Goal: Task Accomplishment & Management: Manage account settings

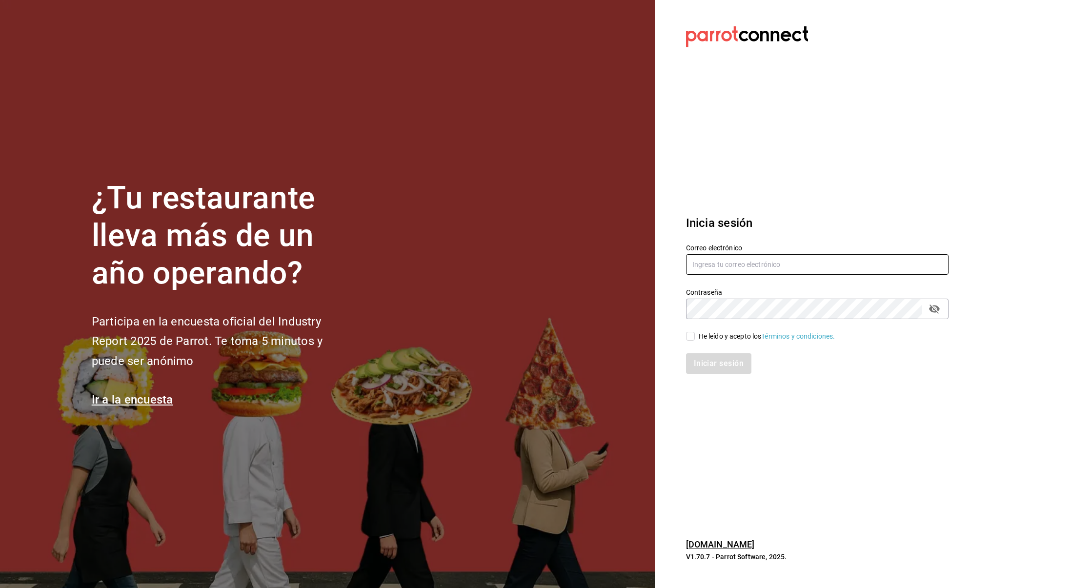
type input "thepacehubmx@gmail.com"
click at [695, 341] on div "Iniciar sesión" at bounding box center [811, 357] width 274 height 32
click at [691, 340] on input "He leído y acepto los Términos y condiciones." at bounding box center [690, 336] width 9 height 9
checkbox input "true"
click at [696, 366] on button "Iniciar sesión" at bounding box center [719, 363] width 66 height 20
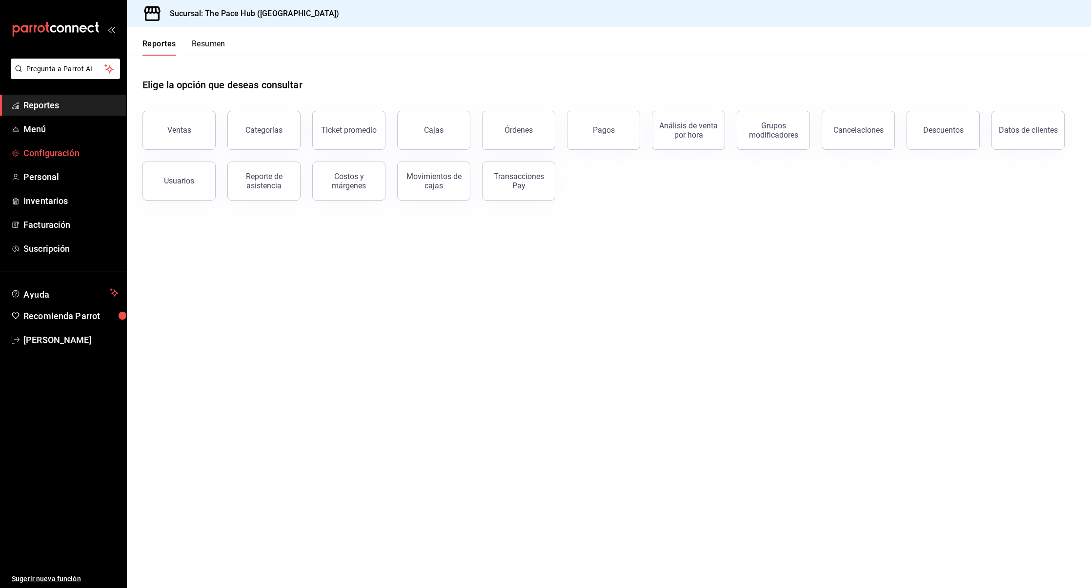
click at [59, 157] on span "Configuración" at bounding box center [70, 152] width 95 height 13
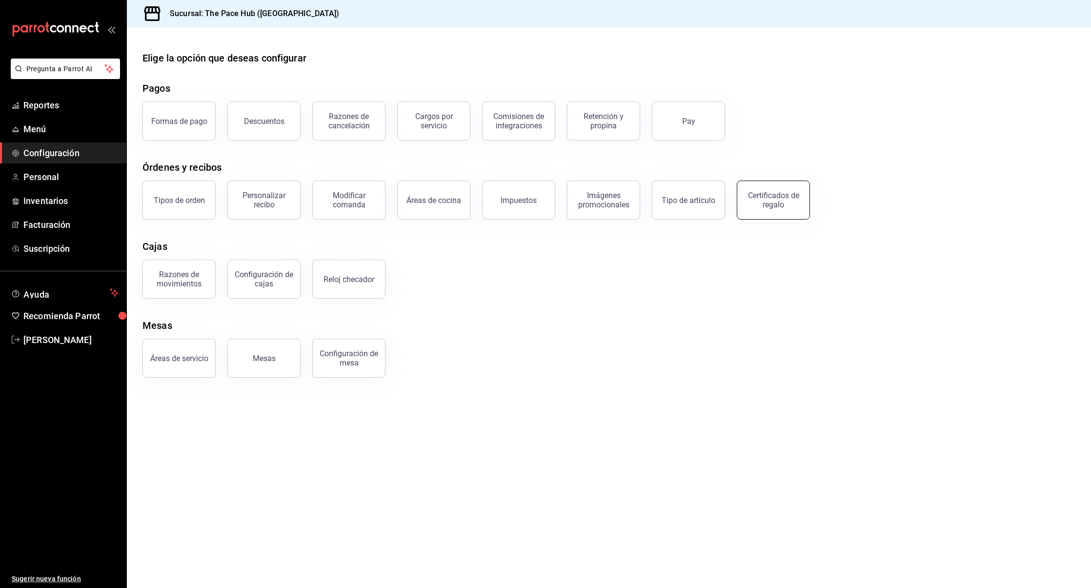
click at [748, 193] on div "Certificados de regalo" at bounding box center [773, 200] width 60 height 19
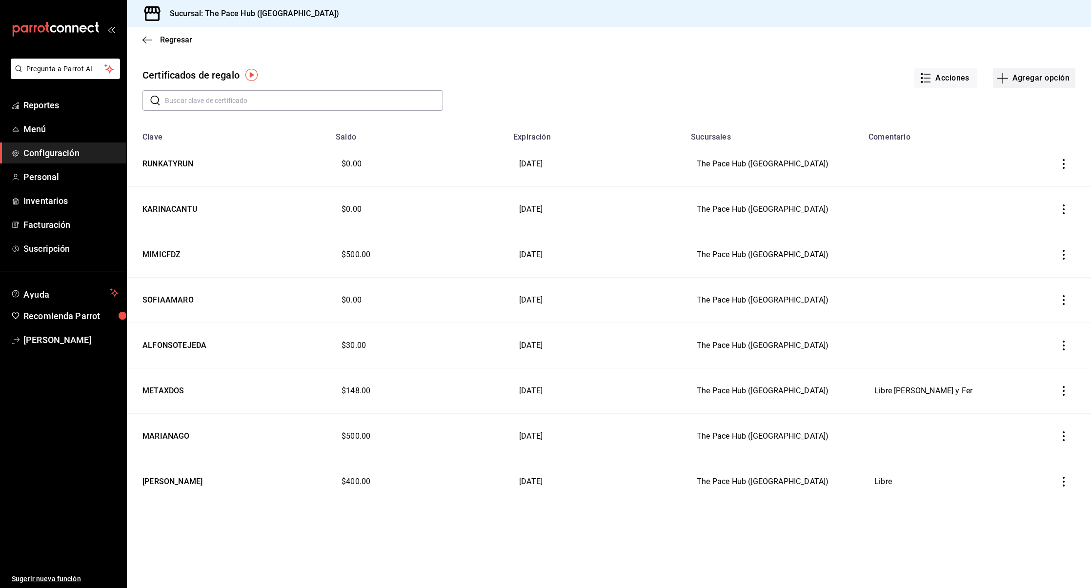
click at [1033, 83] on button "Agregar opción" at bounding box center [1034, 78] width 82 height 20
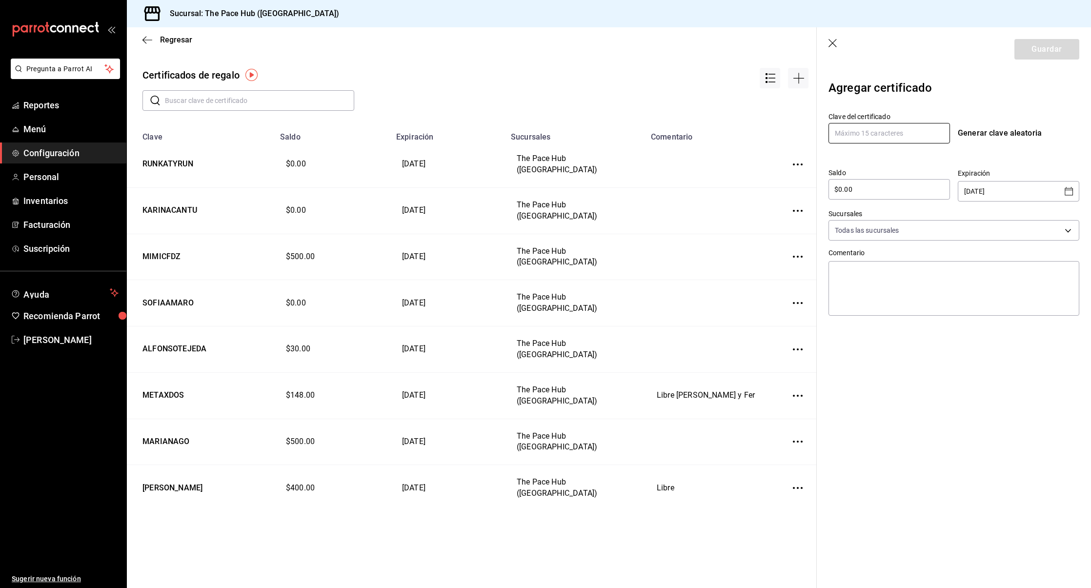
click at [845, 130] on input "text" at bounding box center [888, 133] width 121 height 20
click at [841, 132] on input "RUNBRUN" at bounding box center [888, 133] width 121 height 20
type input "RUNRBRUN"
click at [860, 190] on input "$0.00" at bounding box center [888, 189] width 121 height 12
click at [837, 190] on input "$0.00" at bounding box center [888, 189] width 121 height 12
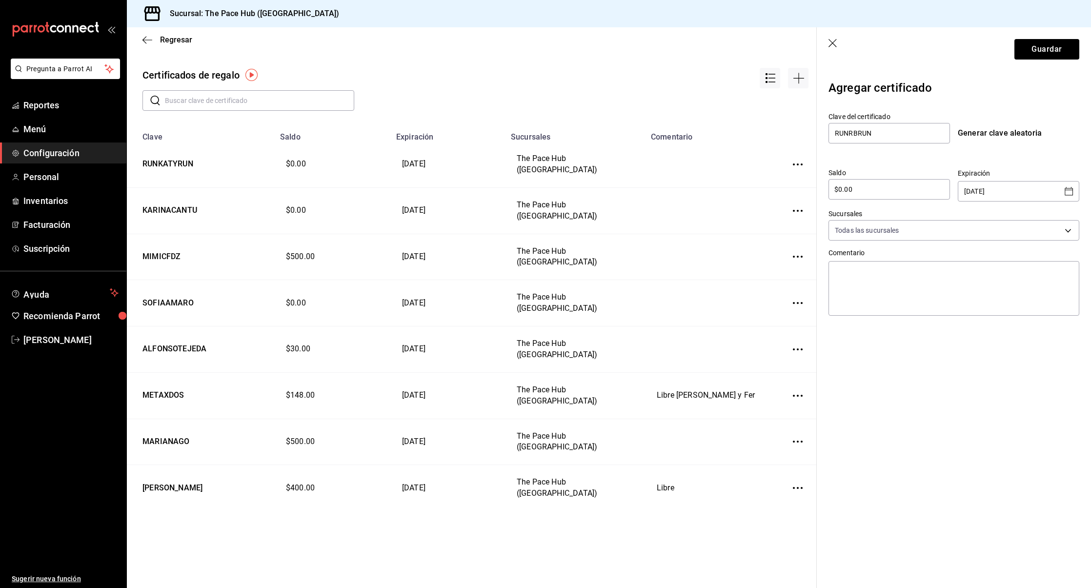
click at [837, 190] on input "$0.00" at bounding box center [888, 189] width 121 height 12
type input "$4"
type input "$500"
click at [893, 145] on div "Clave del certificado RUNRBRUN Generar clave aleatoria Saldo $500 ​ Expiración …" at bounding box center [953, 211] width 251 height 215
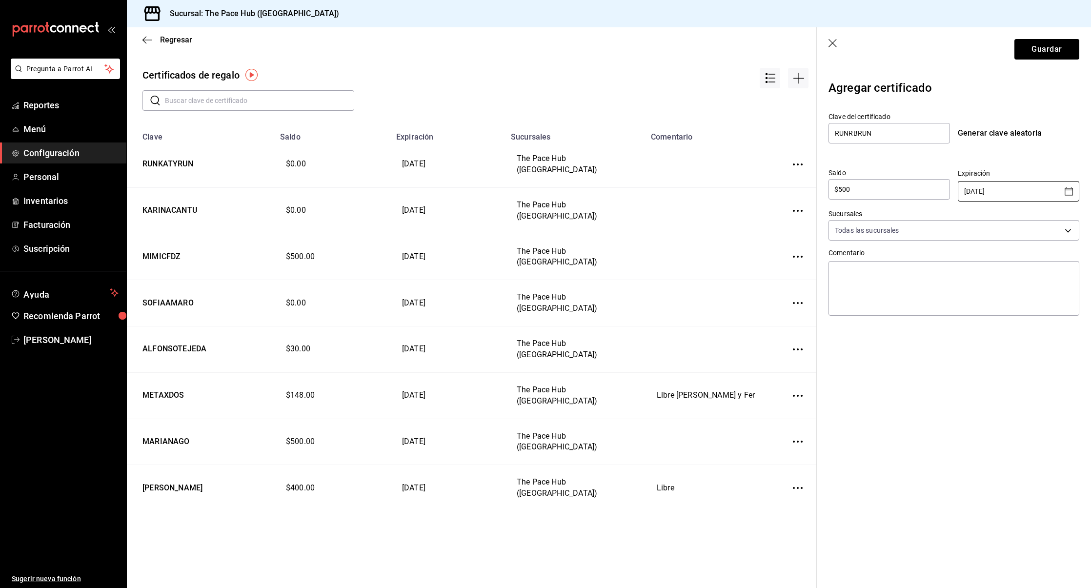
click at [986, 185] on input "[DATE]" at bounding box center [1011, 191] width 95 height 20
click at [1017, 191] on input "[DATE]" at bounding box center [1011, 191] width 95 height 20
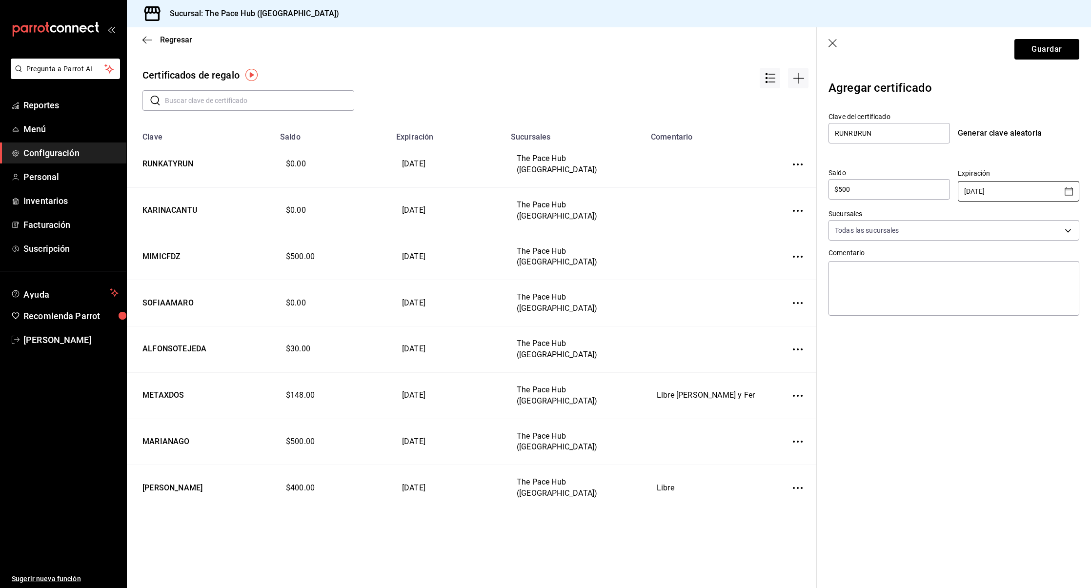
click at [1041, 192] on input "[DATE]" at bounding box center [1011, 191] width 95 height 20
click at [1065, 196] on icon "Open calendar" at bounding box center [1069, 191] width 12 height 12
click at [1061, 211] on icon "Next month" at bounding box center [1064, 217] width 12 height 12
click at [1034, 329] on button "31" at bounding box center [1040, 331] width 18 height 18
type input "[DATE]"
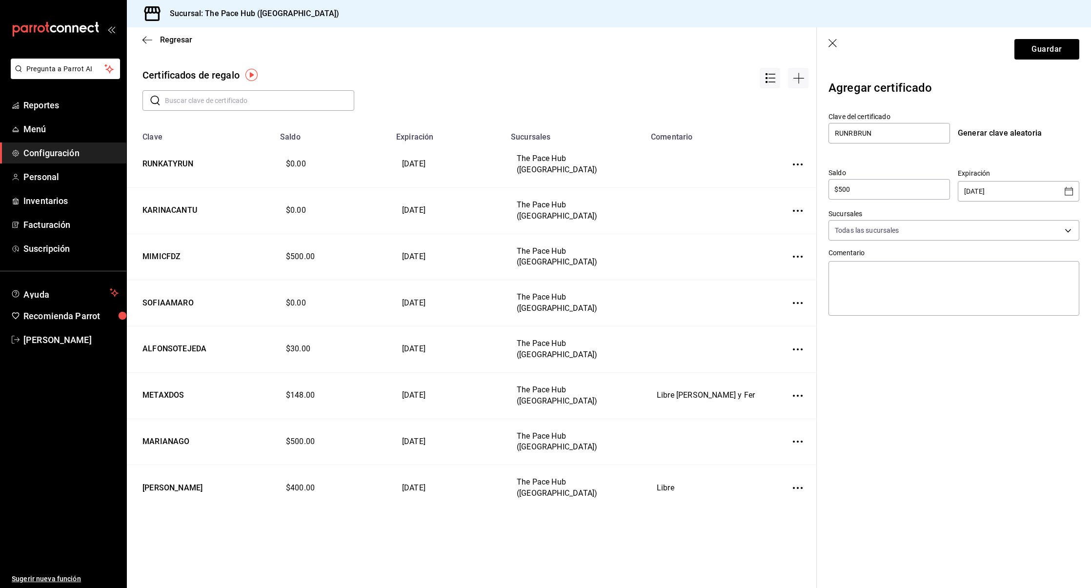
click at [894, 354] on div "Agregar certificado Clave del certificado RUNRBRUN Generar clave aleatoria Sald…" at bounding box center [954, 214] width 274 height 287
click at [1047, 47] on button "Guardar" at bounding box center [1046, 49] width 65 height 20
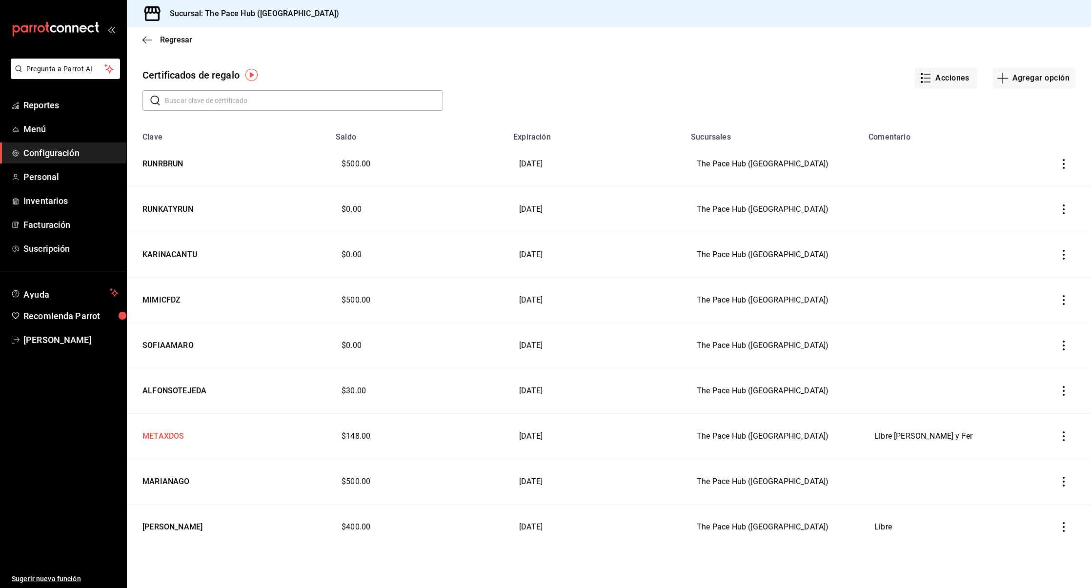
click at [185, 430] on td "METAXDOS" at bounding box center [228, 436] width 203 height 45
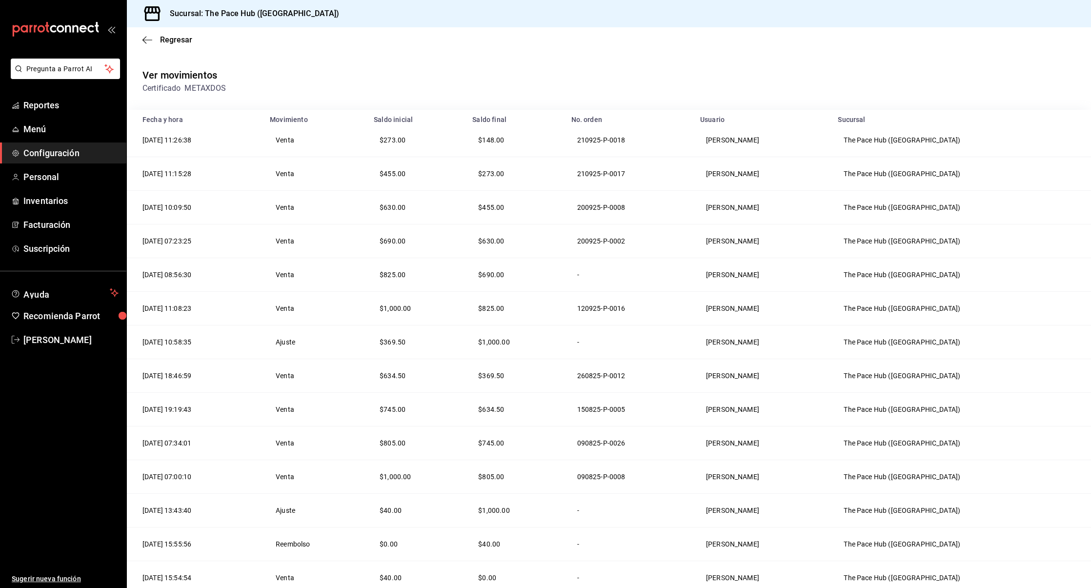
click at [136, 35] on div "Regresar" at bounding box center [609, 39] width 964 height 25
click at [146, 41] on icon "button" at bounding box center [147, 40] width 10 height 9
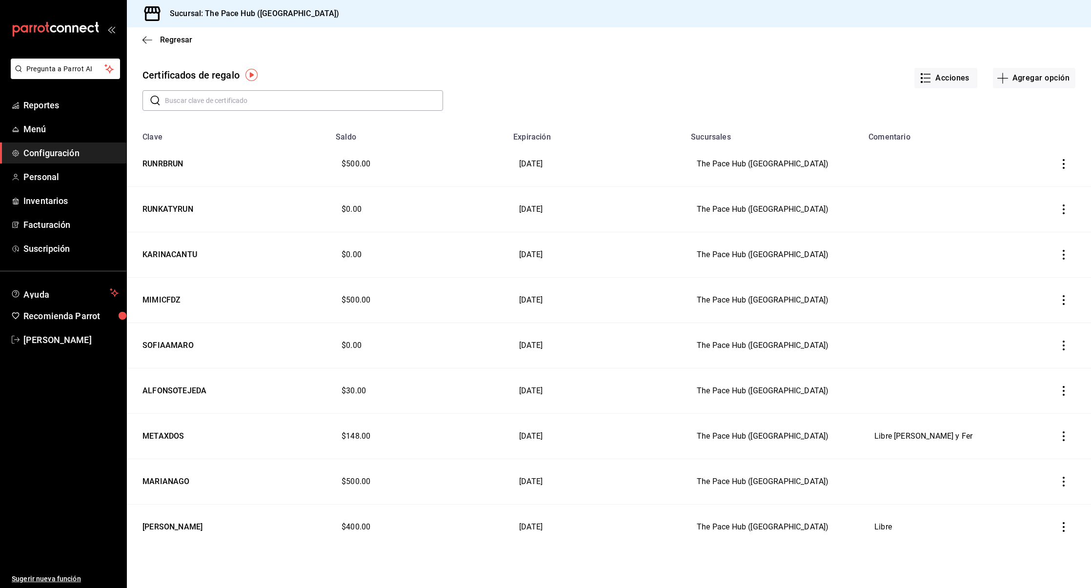
click at [1067, 433] on icon "button" at bounding box center [1064, 436] width 10 height 10
click at [1026, 418] on li "Editar" at bounding box center [1030, 411] width 87 height 23
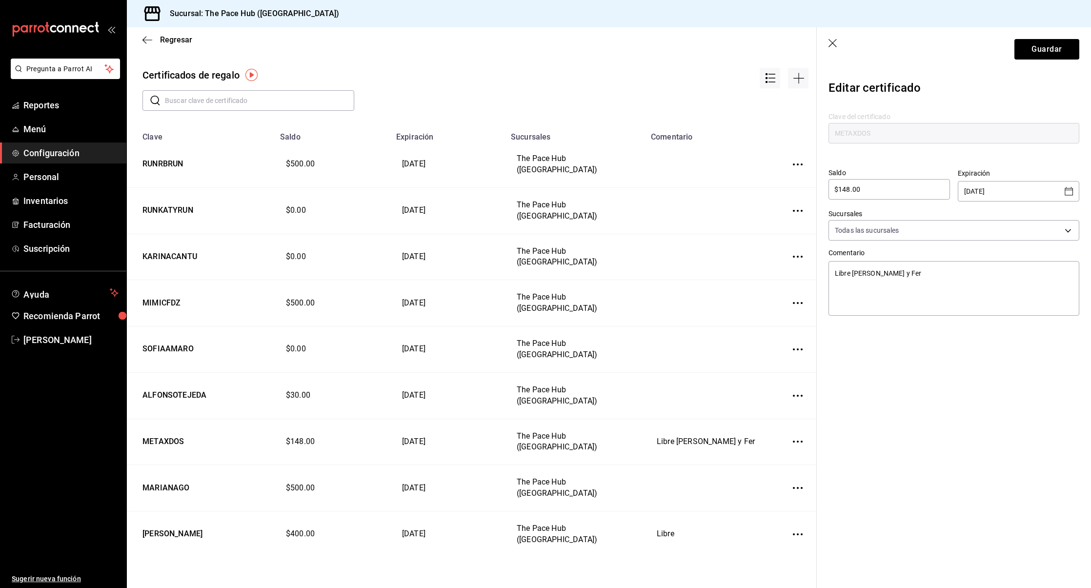
click at [873, 185] on input "$148.00" at bounding box center [888, 189] width 121 height 12
type textarea "x"
type input "$1"
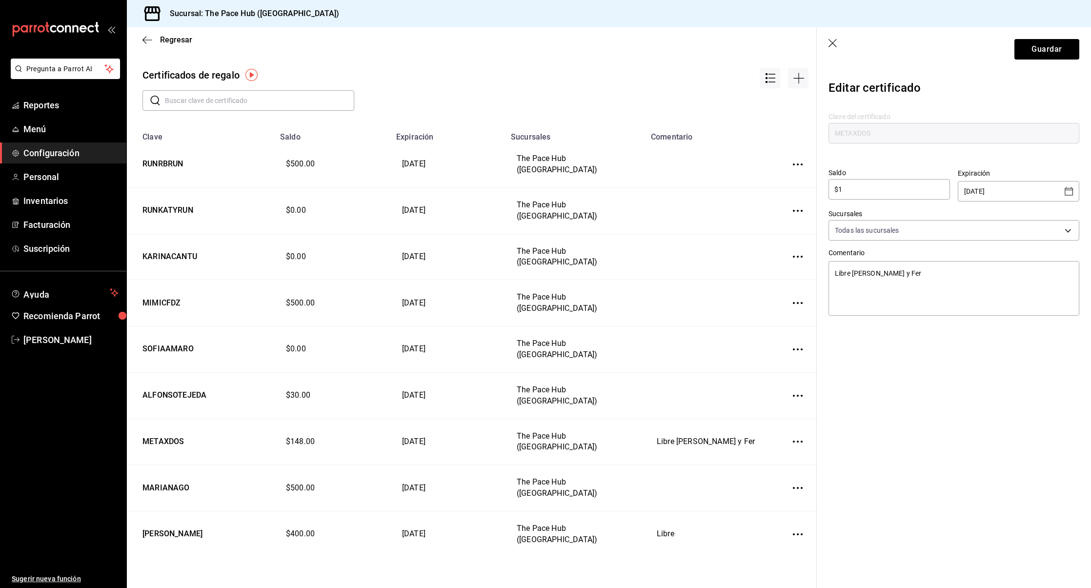
type textarea "x"
type input "$10"
type textarea "x"
type input "$100"
type textarea "x"
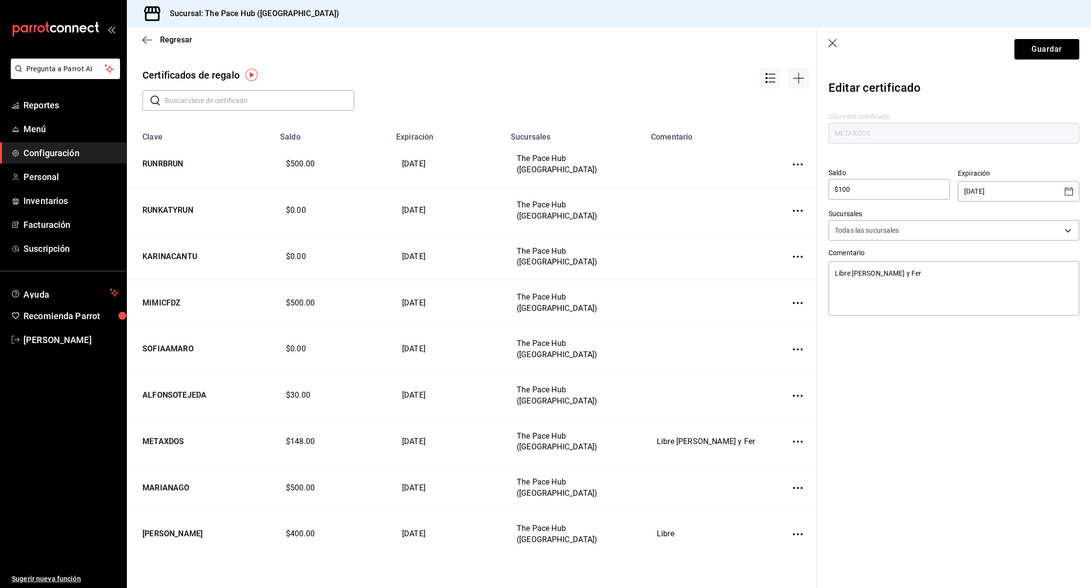
type input "$1,000"
type textarea "x"
type input "$1,000"
click at [957, 168] on div "Expiración 30/09/2025 ​" at bounding box center [1014, 180] width 129 height 41
click at [992, 189] on input "[DATE]" at bounding box center [1011, 191] width 95 height 20
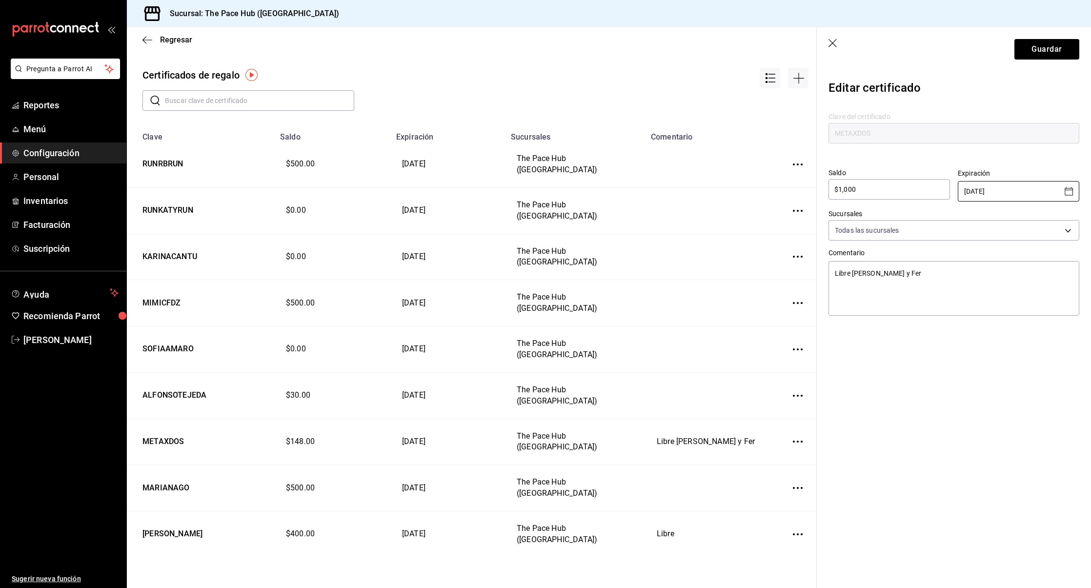
click at [1069, 190] on icon "Open calendar" at bounding box center [1069, 191] width 12 height 12
click at [1062, 215] on icon "Next month" at bounding box center [1063, 217] width 3 height 6
type textarea "x"
click at [1039, 331] on button "31" at bounding box center [1040, 331] width 18 height 18
type input "[DATE]"
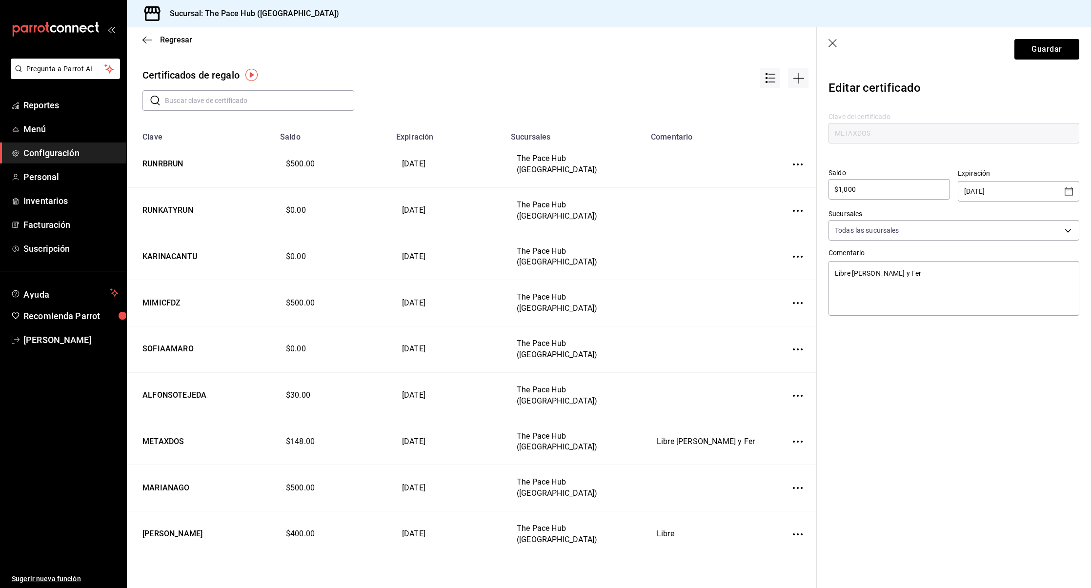
click at [1046, 66] on header "Guardar" at bounding box center [954, 49] width 274 height 44
click at [1045, 56] on button "Guardar" at bounding box center [1046, 49] width 65 height 20
type textarea "x"
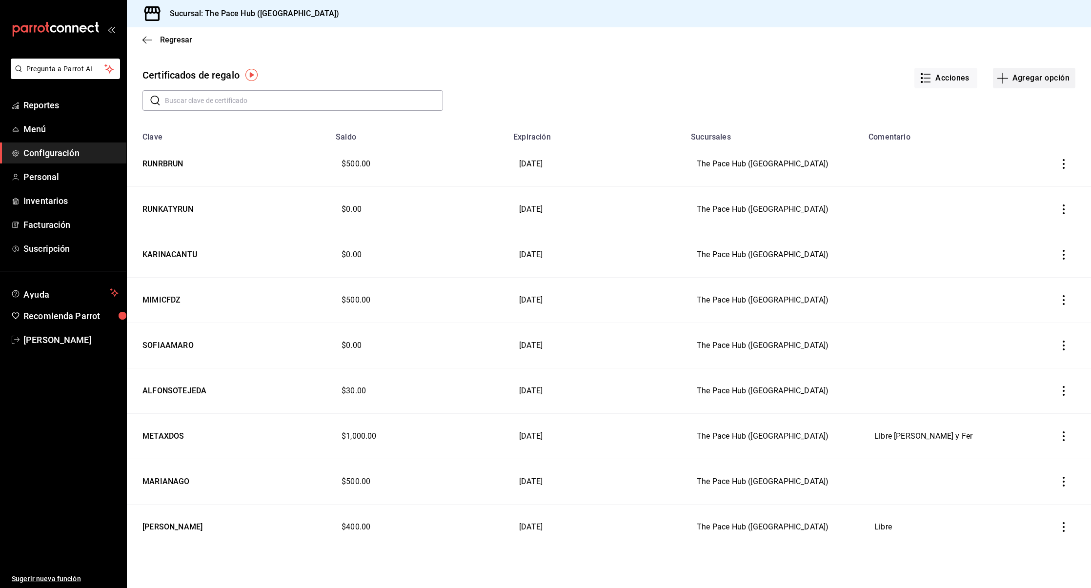
click at [1010, 85] on button "Agregar opción" at bounding box center [1034, 78] width 82 height 20
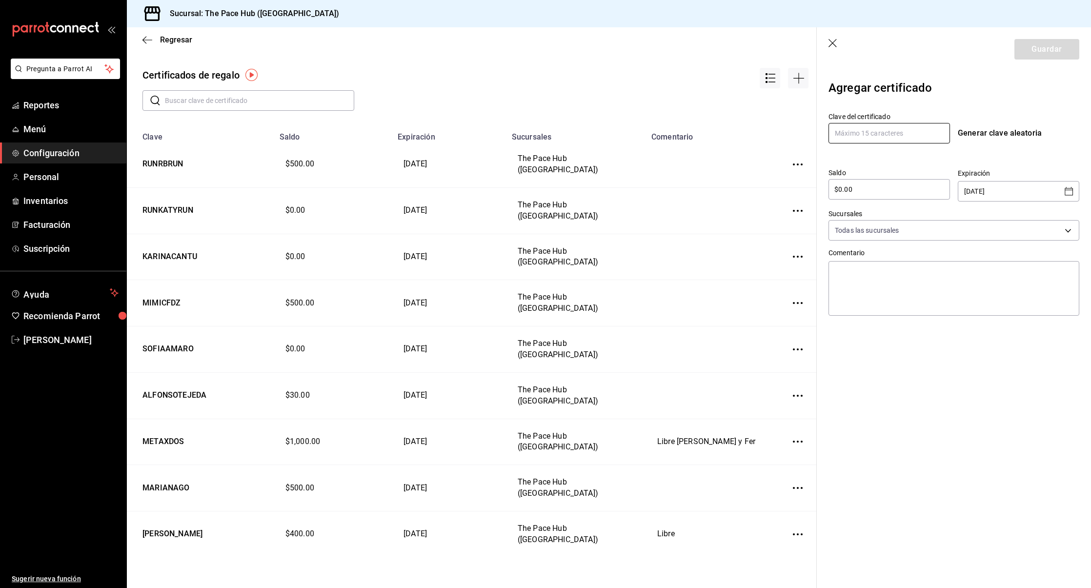
click at [839, 131] on input "text" at bounding box center [888, 133] width 121 height 20
type input "ALEGARRZA"
click at [855, 186] on input "$0.00" at bounding box center [888, 189] width 121 height 12
type input "$500.00"
click at [1022, 193] on input "[DATE]" at bounding box center [1011, 191] width 95 height 20
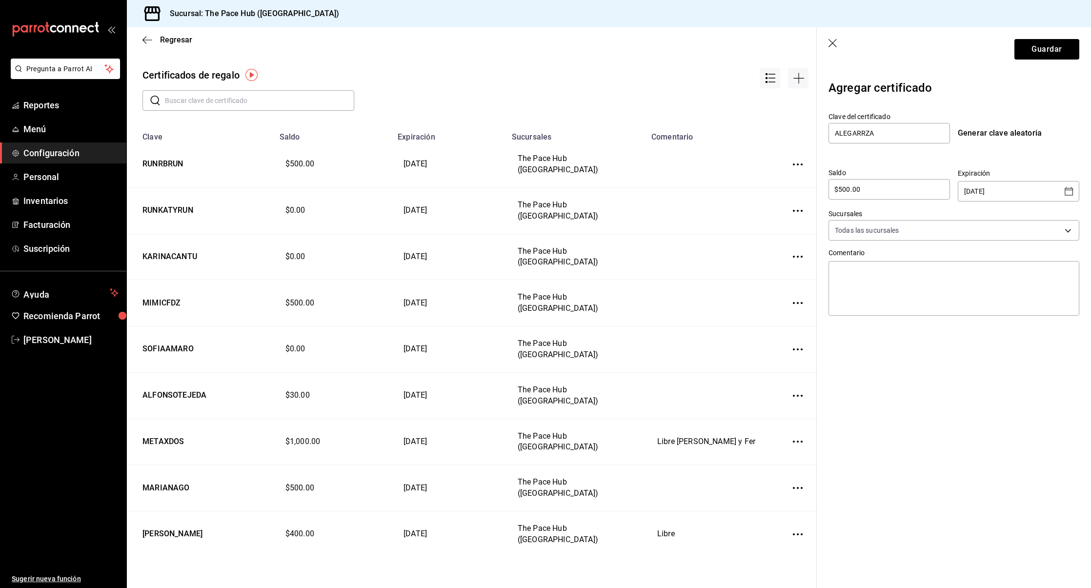
click at [1062, 199] on div "23/09/2025 ​" at bounding box center [1018, 191] width 121 height 20
click at [1066, 198] on div "23/09/2025 ​" at bounding box center [1018, 191] width 121 height 20
click at [1070, 194] on icon "Open calendar" at bounding box center [1069, 191] width 12 height 12
click at [1063, 218] on icon "Next month" at bounding box center [1063, 217] width 3 height 6
click at [1038, 333] on button "31" at bounding box center [1040, 331] width 18 height 18
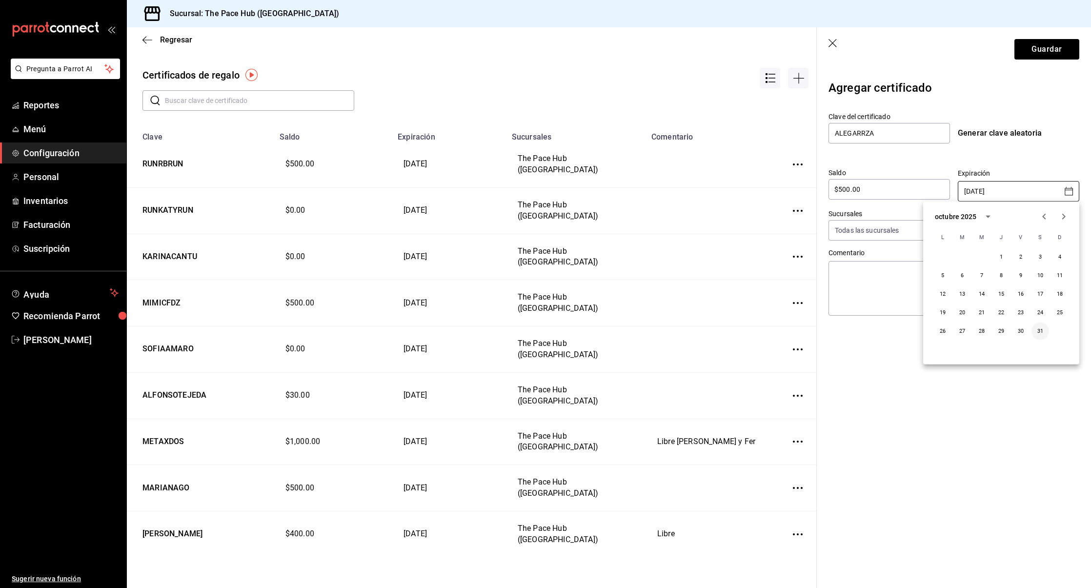
type input "[DATE]"
click at [921, 369] on section "Guardar Agregar certificado Clave del certificado ALEGARRZA Generar clave aleat…" at bounding box center [954, 307] width 274 height 560
click at [1043, 47] on button "Guardar" at bounding box center [1046, 49] width 65 height 20
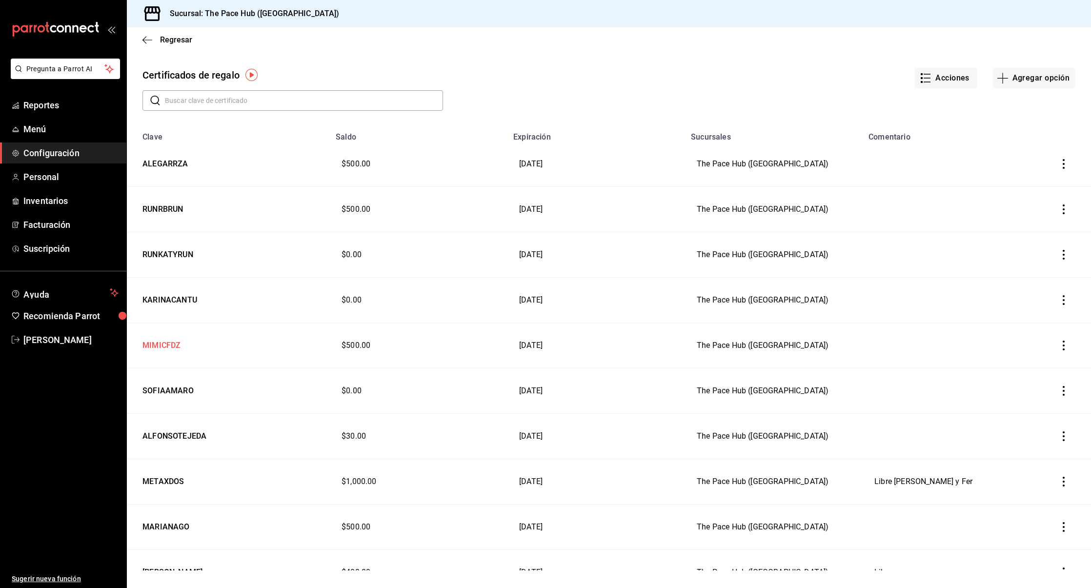
click at [180, 340] on td "MIMICFDZ" at bounding box center [228, 345] width 203 height 45
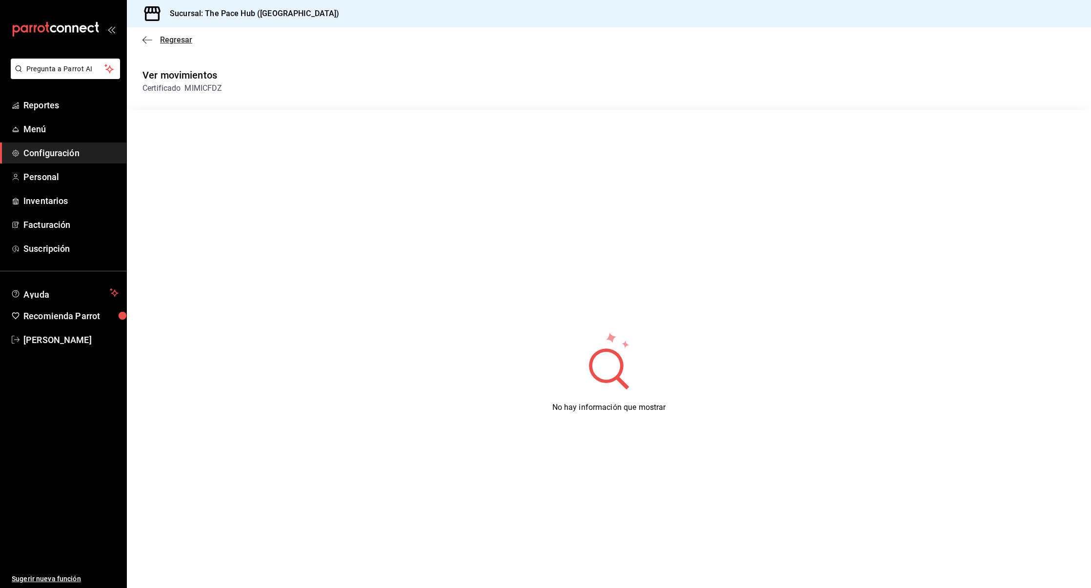
click at [152, 37] on span "Regresar" at bounding box center [167, 39] width 50 height 9
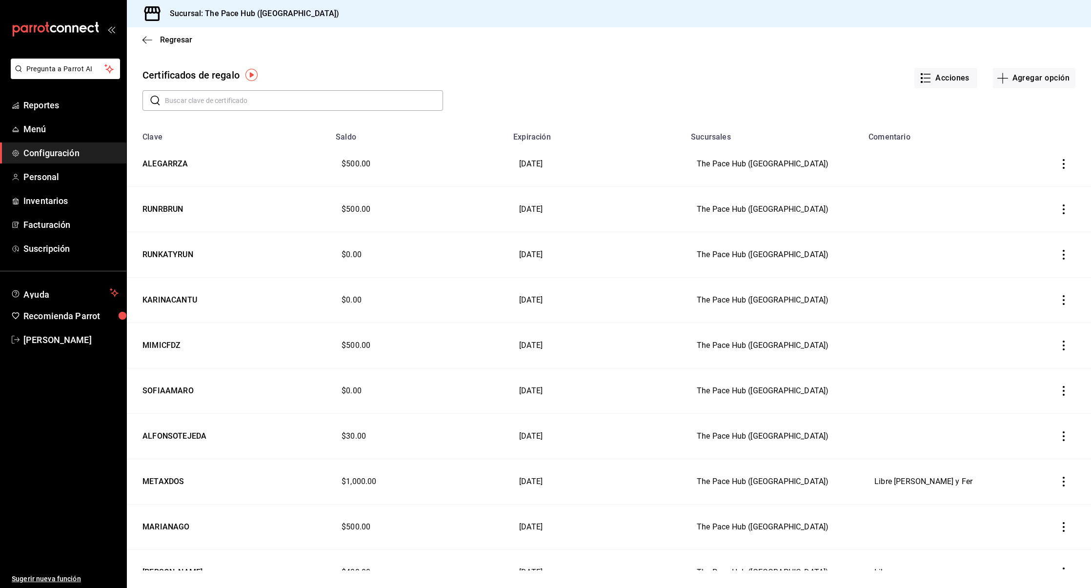
click at [1067, 344] on icon "button" at bounding box center [1064, 345] width 10 height 10
click at [1028, 322] on span "Editar" at bounding box center [1015, 321] width 32 height 8
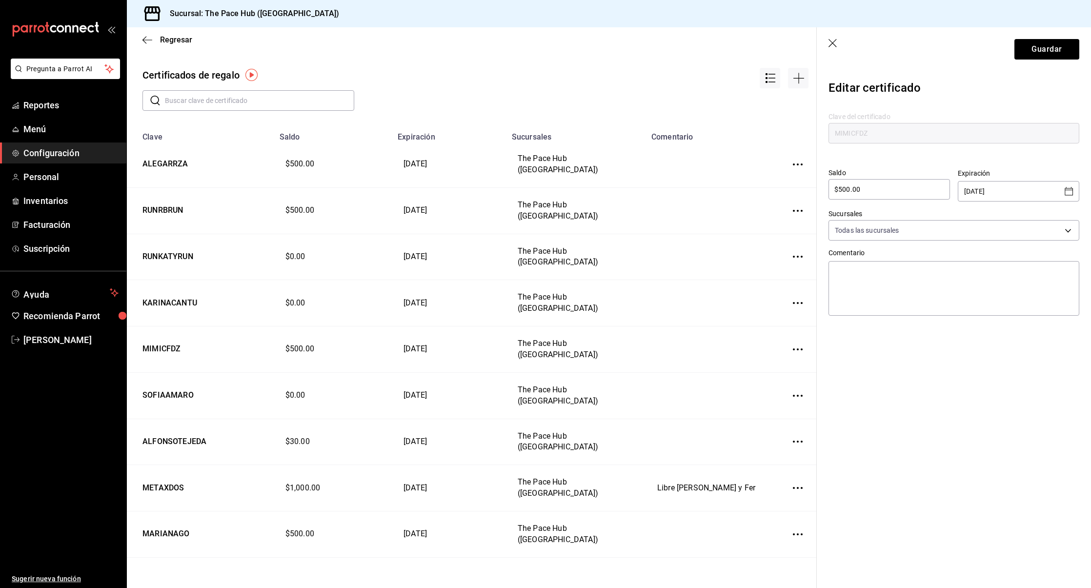
click at [982, 195] on input "31/08/2025" at bounding box center [1011, 191] width 95 height 20
click at [1066, 191] on icon "Open calendar" at bounding box center [1069, 191] width 12 height 12
click at [1062, 216] on icon "Next month" at bounding box center [1064, 217] width 12 height 12
click at [976, 329] on button "30" at bounding box center [982, 331] width 18 height 18
type input "[DATE]"
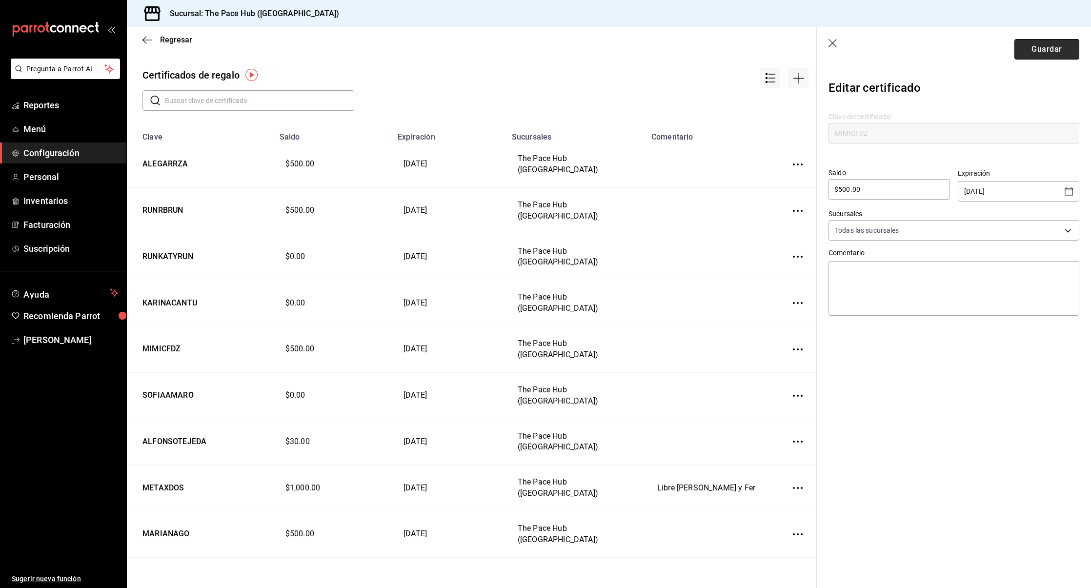
click at [1044, 53] on button "Guardar" at bounding box center [1046, 49] width 65 height 20
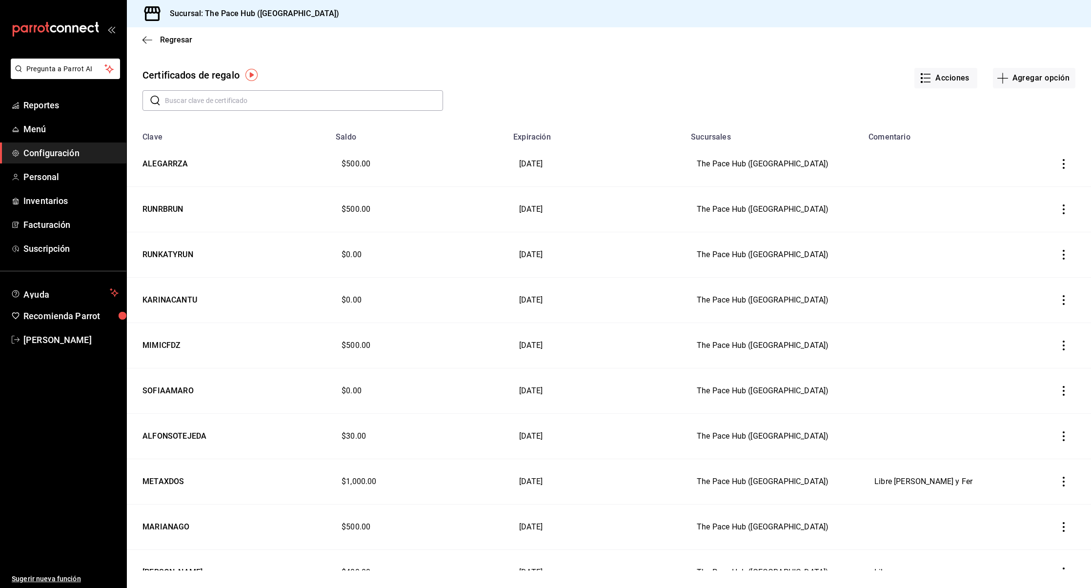
scroll to position [46, 0]
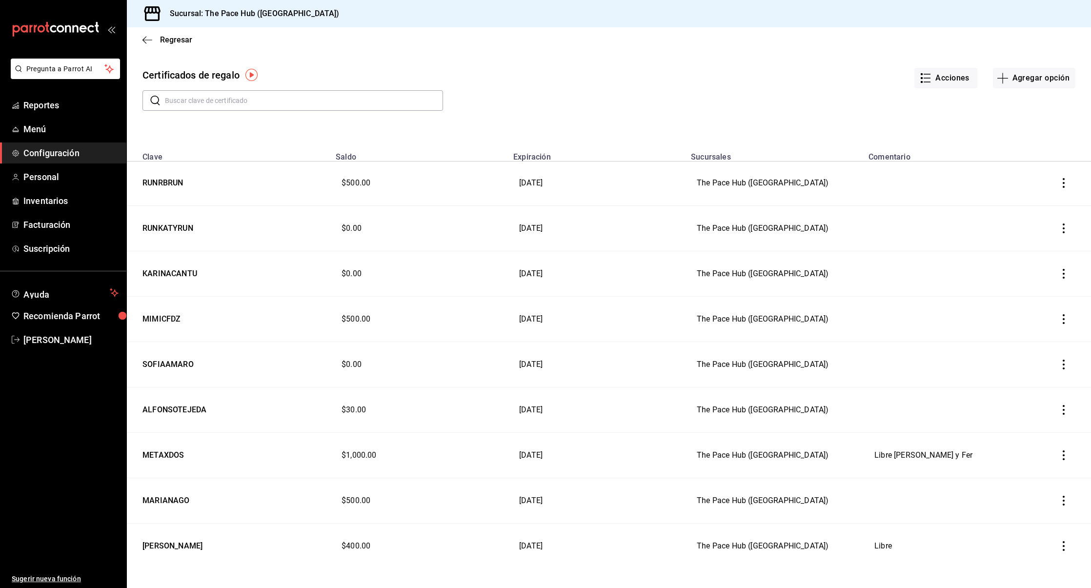
click at [713, 405] on tr "ALFONSOTEJEDA $30.00 31/08/2025 The Pace Hub (Monterrey)" at bounding box center [609, 409] width 964 height 45
click at [1064, 408] on icon "button" at bounding box center [1064, 410] width 10 height 10
click at [1049, 420] on li "Eliminar" at bounding box center [1030, 431] width 87 height 23
click at [1020, 454] on button "Eliminar" at bounding box center [1026, 450] width 65 height 20
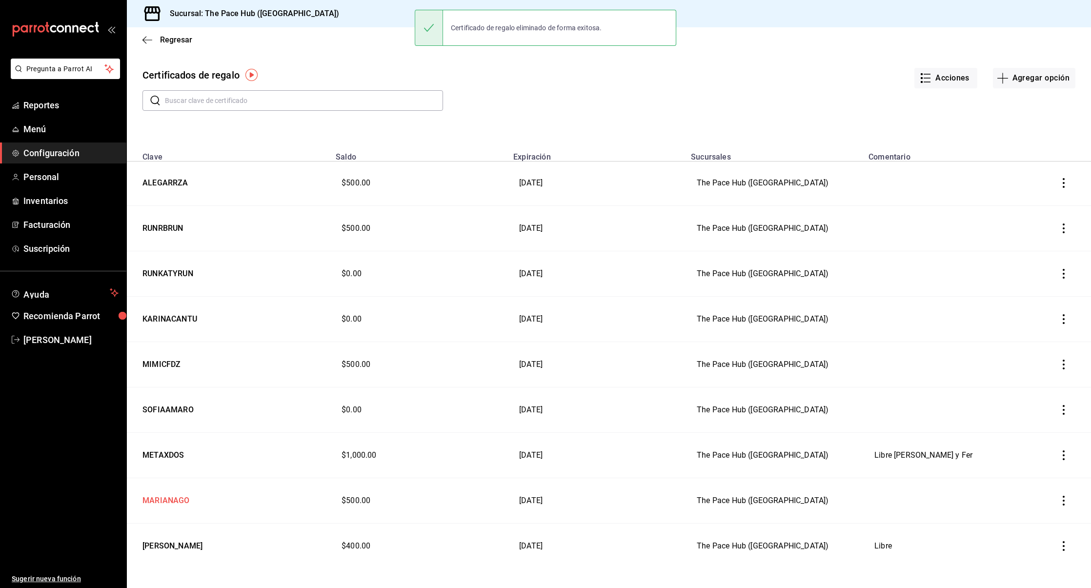
click at [173, 497] on td "MARIANAGO" at bounding box center [228, 500] width 203 height 45
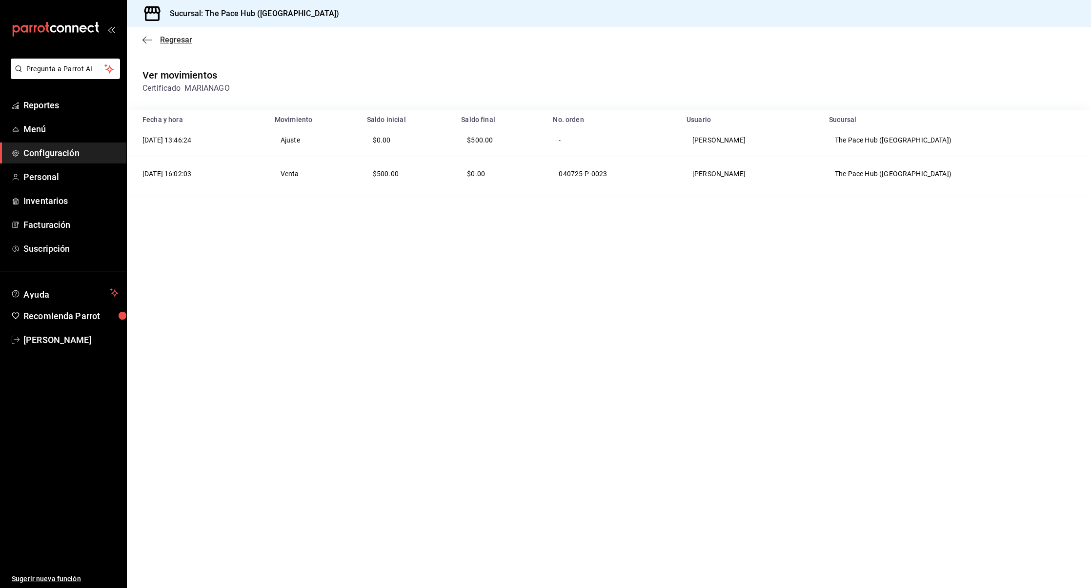
click at [148, 40] on icon "button" at bounding box center [147, 40] width 10 height 9
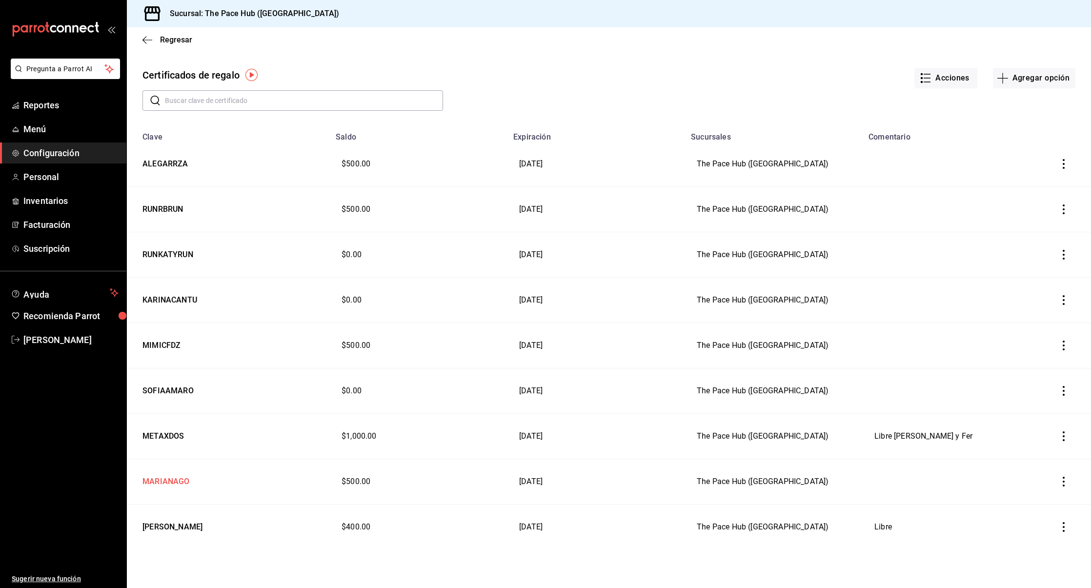
click at [170, 476] on td "MARIANAGO" at bounding box center [228, 481] width 203 height 45
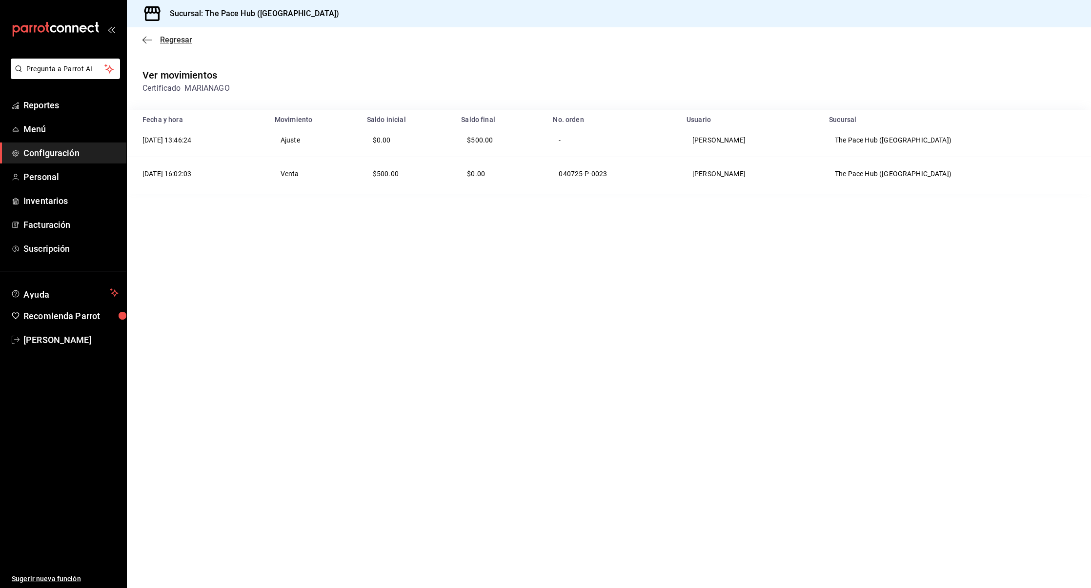
click at [153, 38] on span "Regresar" at bounding box center [167, 39] width 50 height 9
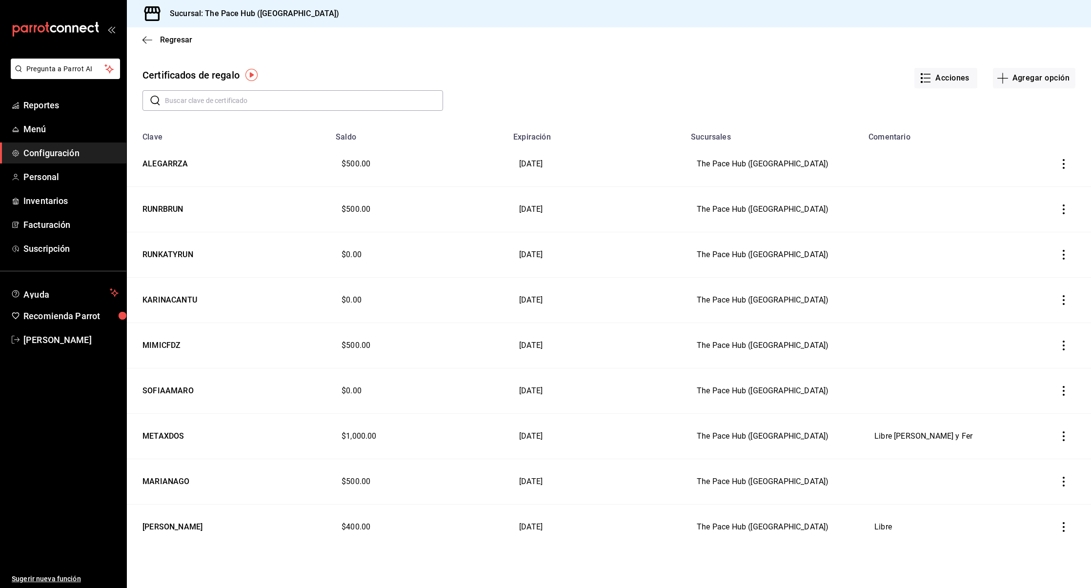
click at [1068, 480] on button "button" at bounding box center [1063, 481] width 21 height 21
click at [1038, 458] on li "Editar" at bounding box center [1030, 456] width 87 height 23
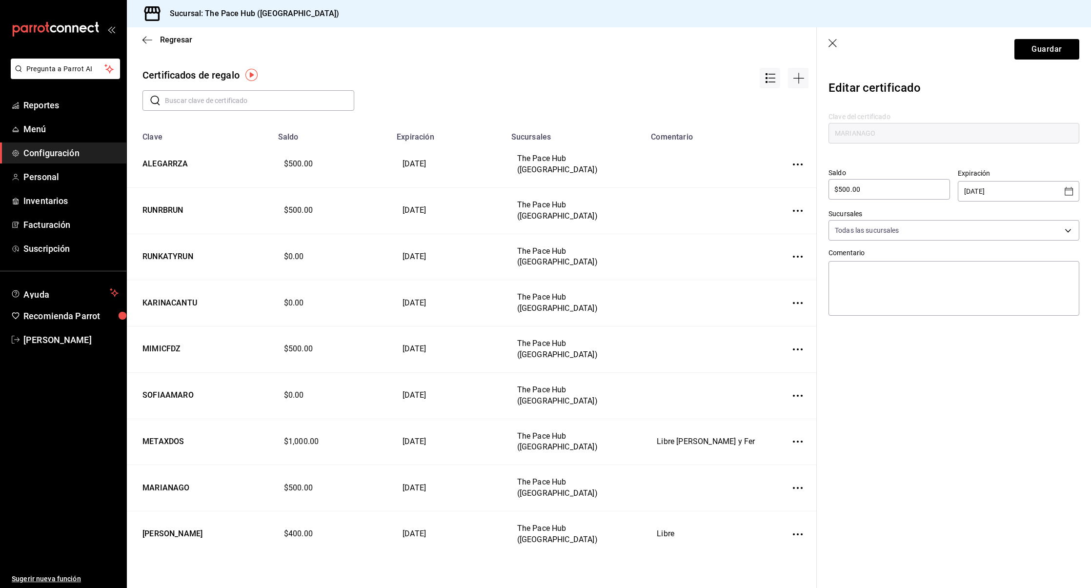
click at [1015, 197] on input "[DATE]" at bounding box center [1011, 191] width 95 height 20
click at [1075, 187] on icon "Open calendar" at bounding box center [1069, 191] width 12 height 12
click at [1063, 218] on icon "Next month" at bounding box center [1063, 217] width 3 height 6
click at [1036, 328] on button "31" at bounding box center [1040, 331] width 18 height 18
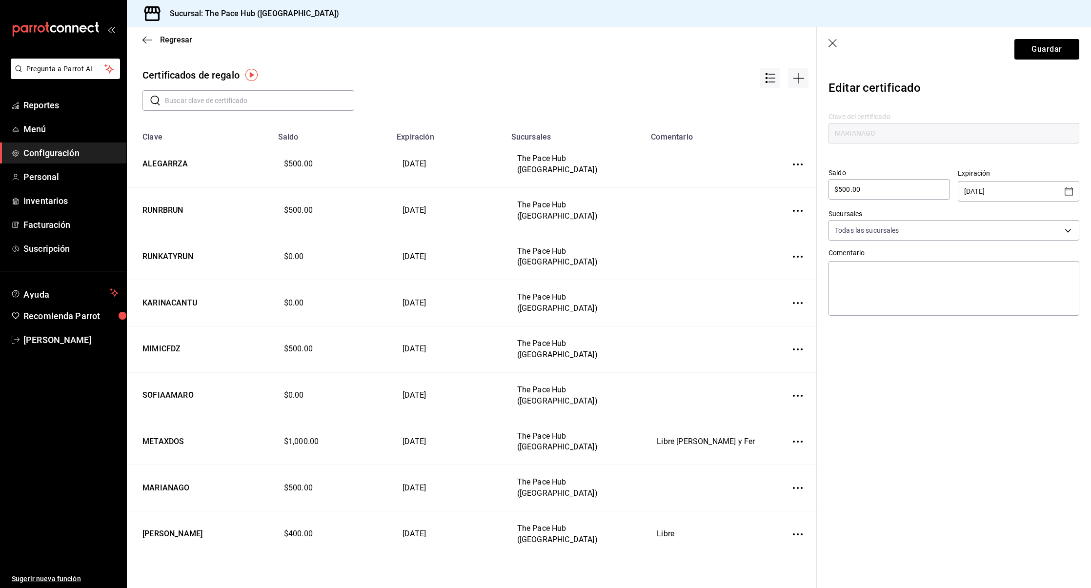
type input "[DATE]"
click at [1038, 43] on button "Guardar" at bounding box center [1046, 49] width 65 height 20
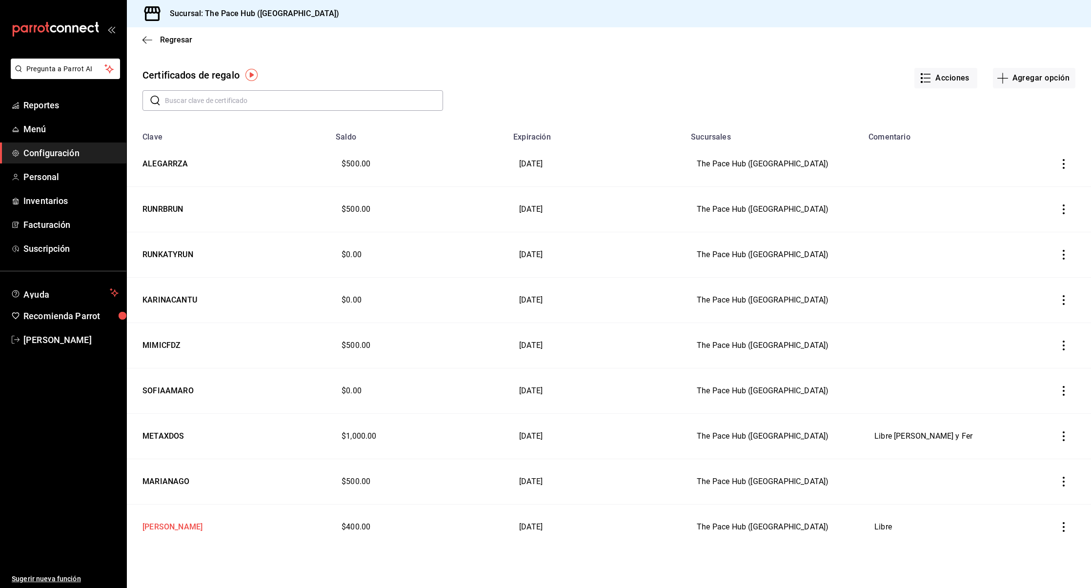
click at [190, 523] on td "[PERSON_NAME]" at bounding box center [228, 526] width 203 height 45
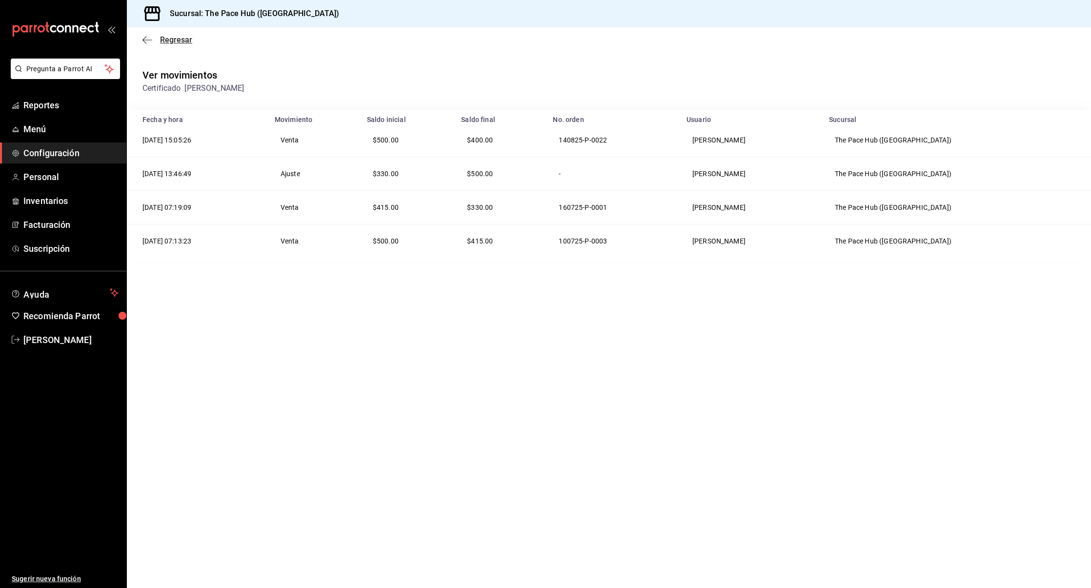
click at [144, 40] on icon "button" at bounding box center [147, 40] width 10 height 9
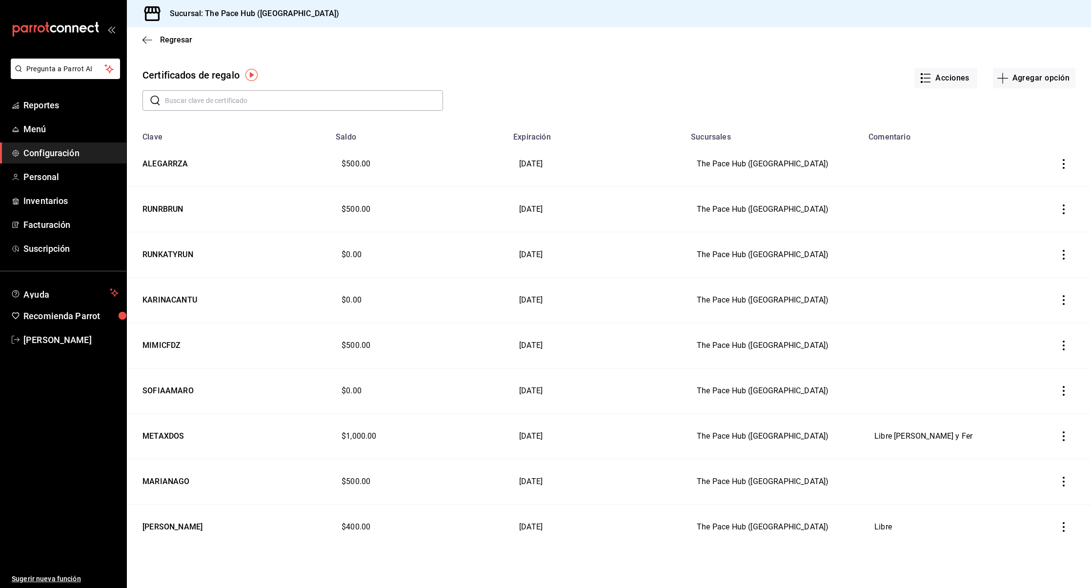
click at [1067, 527] on icon "button" at bounding box center [1064, 527] width 10 height 10
click at [1024, 505] on span "Editar" at bounding box center [1015, 502] width 32 height 8
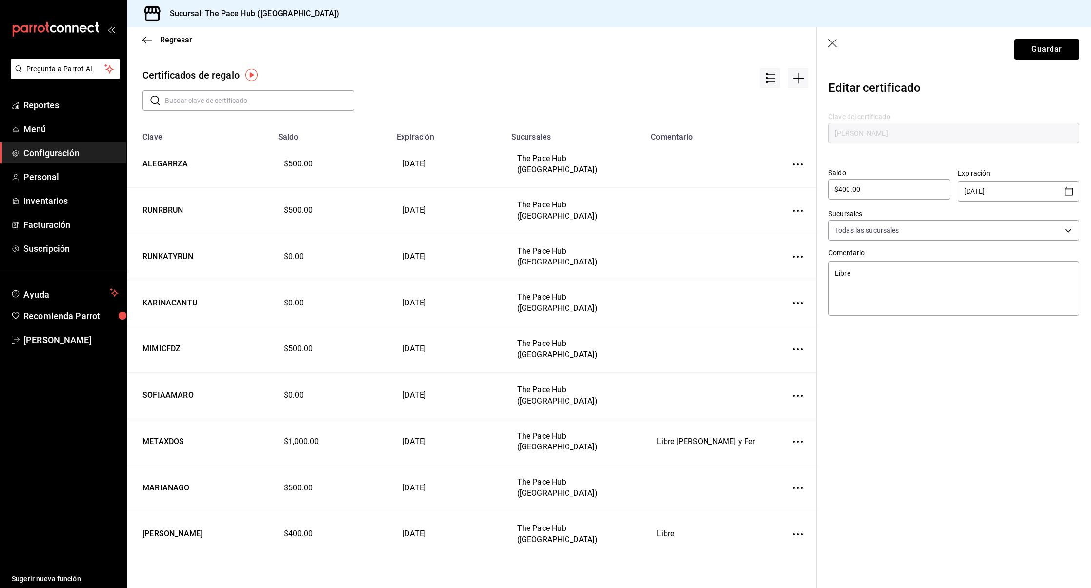
click at [864, 187] on input "$400.00" at bounding box center [888, 189] width 121 height 12
type textarea "x"
type input "$5"
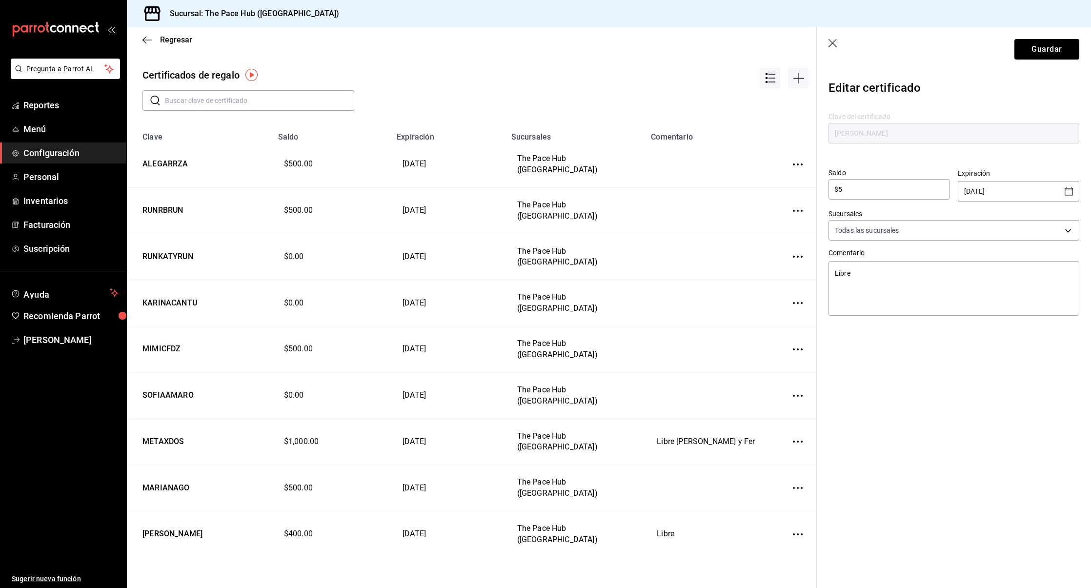
type textarea "x"
type input "$50"
type textarea "x"
type input "$500"
type textarea "x"
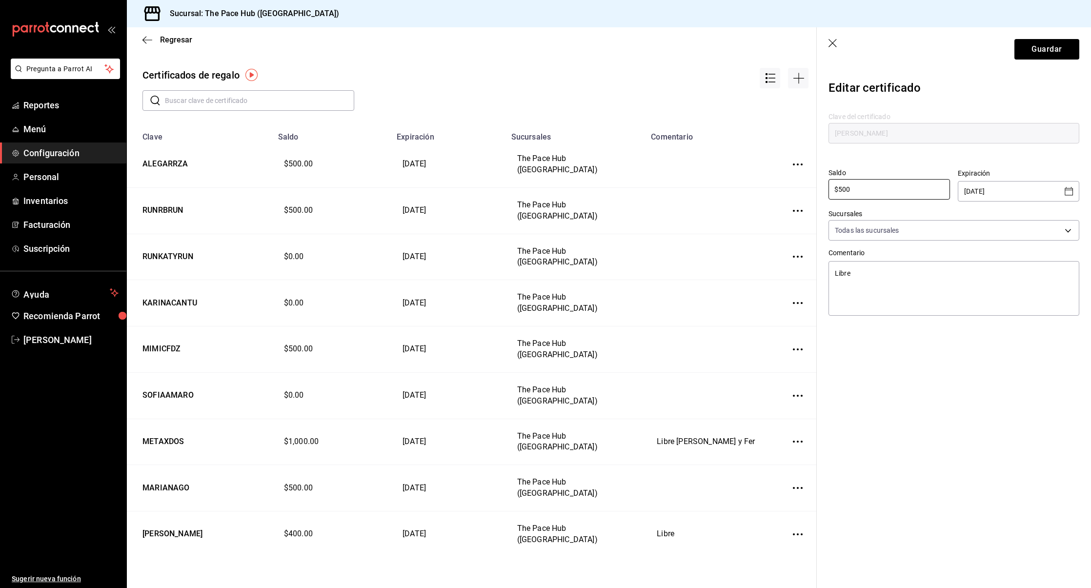
type input "$500"
click at [1039, 182] on input "[DATE]" at bounding box center [1011, 191] width 95 height 20
click at [1081, 189] on div "Editar certificado Clave del certificado DANIELAGUERRERO Saldo $500 ​ Expiració…" at bounding box center [954, 214] width 274 height 287
click at [1065, 192] on icon "Open calendar" at bounding box center [1069, 191] width 12 height 12
click at [1059, 215] on icon "Next month" at bounding box center [1064, 217] width 12 height 12
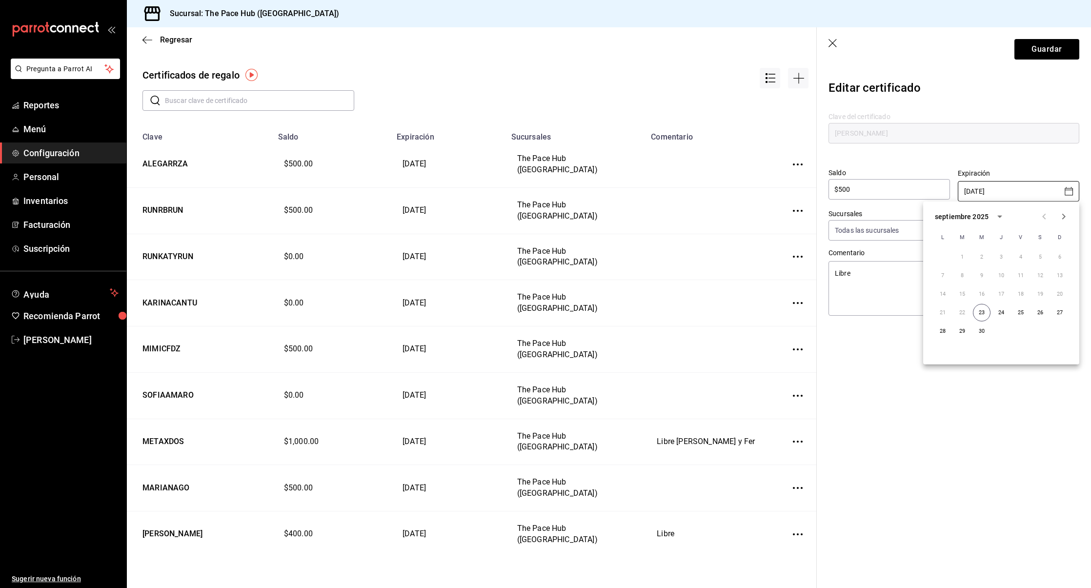
click at [1059, 215] on icon "Next month" at bounding box center [1064, 217] width 12 height 12
type textarea "x"
click at [1034, 332] on button "31" at bounding box center [1040, 331] width 18 height 18
type input "[DATE]"
click at [978, 365] on section "Guardar Editar certificado Clave del certificado DANIELAGUERRERO Saldo $500 ​ E…" at bounding box center [954, 307] width 274 height 560
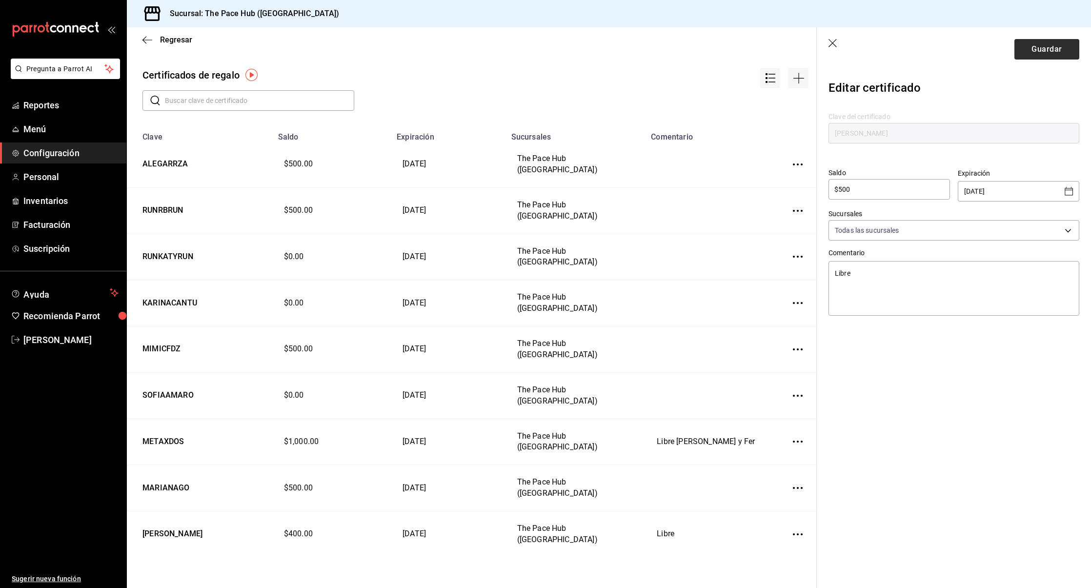
type textarea "x"
click at [1051, 47] on button "Guardar" at bounding box center [1046, 49] width 65 height 20
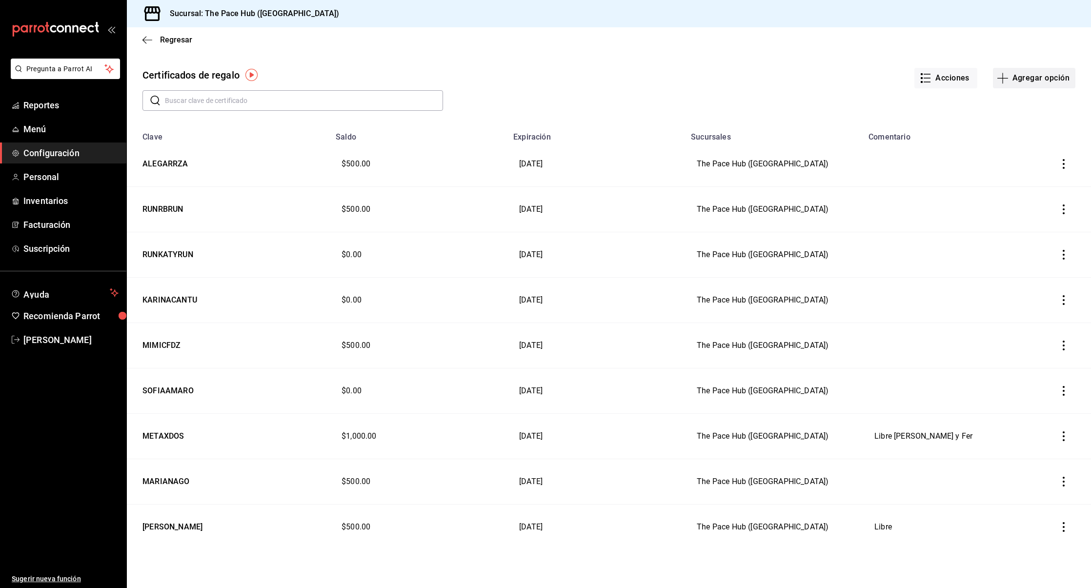
click at [997, 75] on icon "button" at bounding box center [1003, 78] width 12 height 12
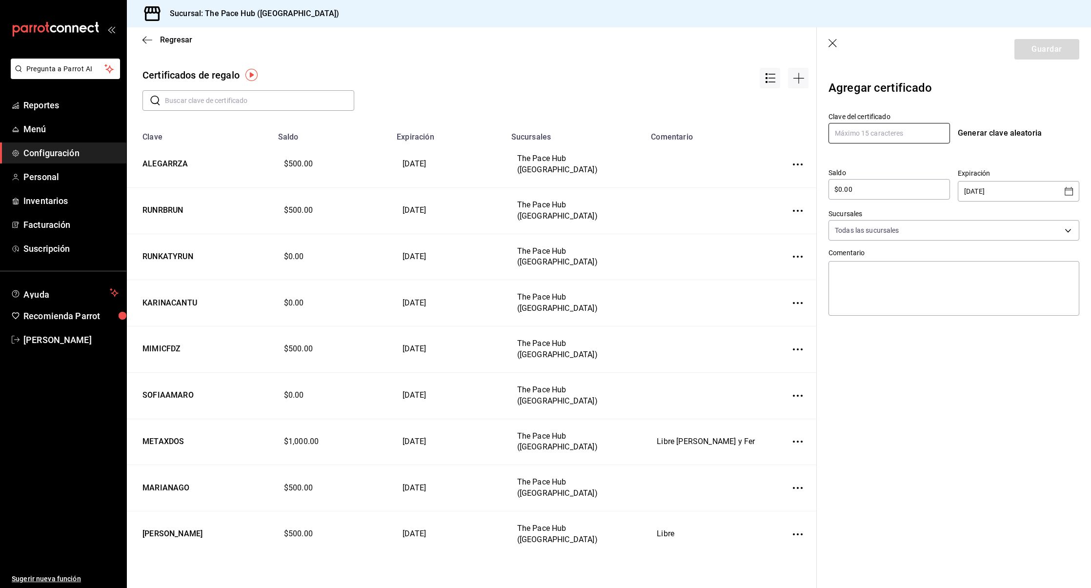
click at [869, 136] on input "text" at bounding box center [888, 133] width 121 height 20
type input "DANYDLGC"
click at [875, 188] on input "$0.00" at bounding box center [888, 189] width 121 height 12
click at [841, 190] on input "$0.00" at bounding box center [888, 189] width 121 height 12
click at [837, 193] on input "$0.00" at bounding box center [888, 189] width 121 height 12
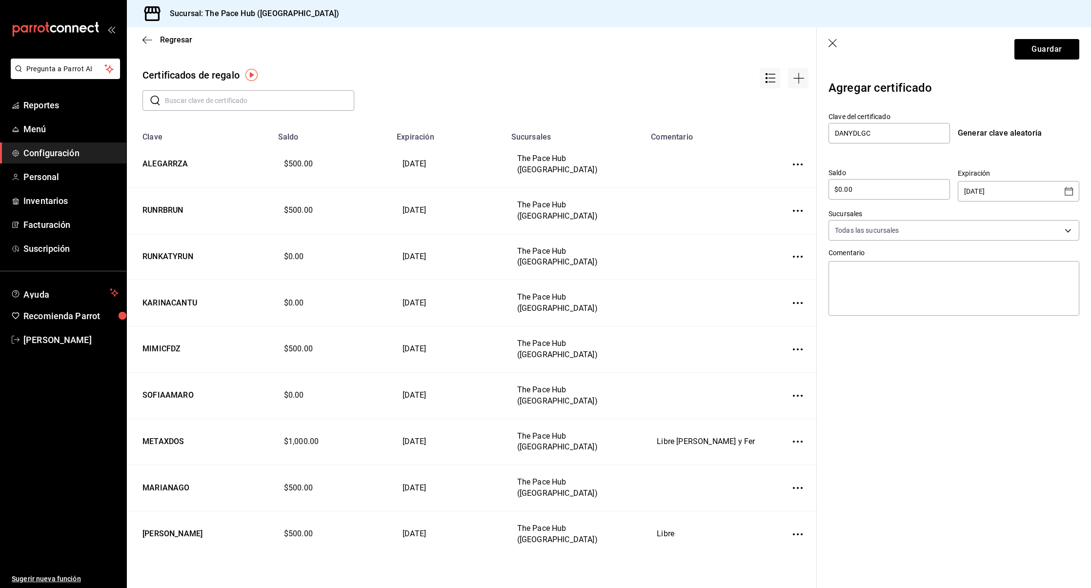
click at [838, 191] on input "$0.00" at bounding box center [888, 189] width 121 height 12
type input "$500.00"
click at [1035, 185] on input "[DATE]" at bounding box center [1011, 191] width 95 height 20
click at [1059, 188] on div "23/09/2025 ​" at bounding box center [1018, 191] width 121 height 20
click at [1066, 189] on icon "Open calendar" at bounding box center [1068, 191] width 8 height 8
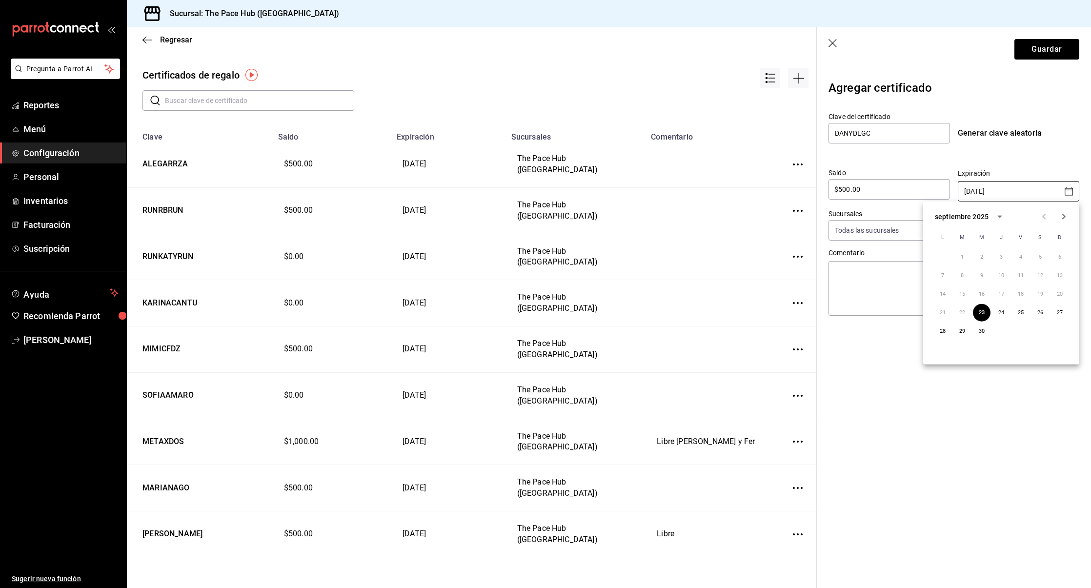
click at [1062, 217] on icon "Next month" at bounding box center [1064, 217] width 12 height 12
click at [1039, 330] on button "31" at bounding box center [1040, 331] width 18 height 18
type input "[DATE]"
click at [990, 384] on section "Guardar Agregar certificado Clave del certificado DANYDLGC Generar clave aleato…" at bounding box center [954, 307] width 274 height 560
click at [1042, 44] on button "Guardar" at bounding box center [1046, 49] width 65 height 20
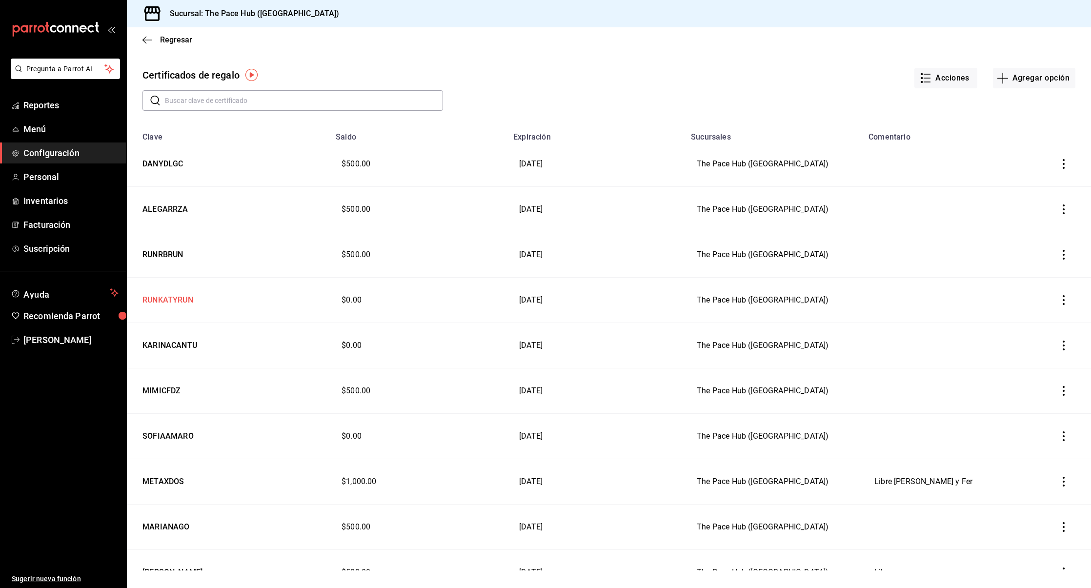
click at [182, 304] on td "RUNKATYRUN" at bounding box center [228, 300] width 203 height 45
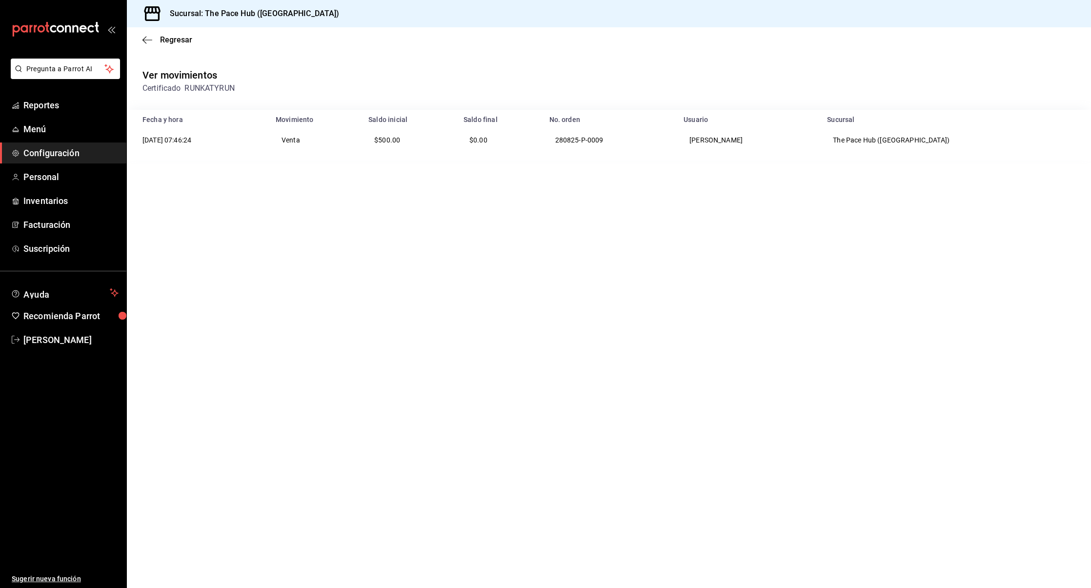
click at [142, 36] on div "Regresar" at bounding box center [609, 39] width 964 height 25
click at [145, 39] on icon "button" at bounding box center [147, 40] width 10 height 9
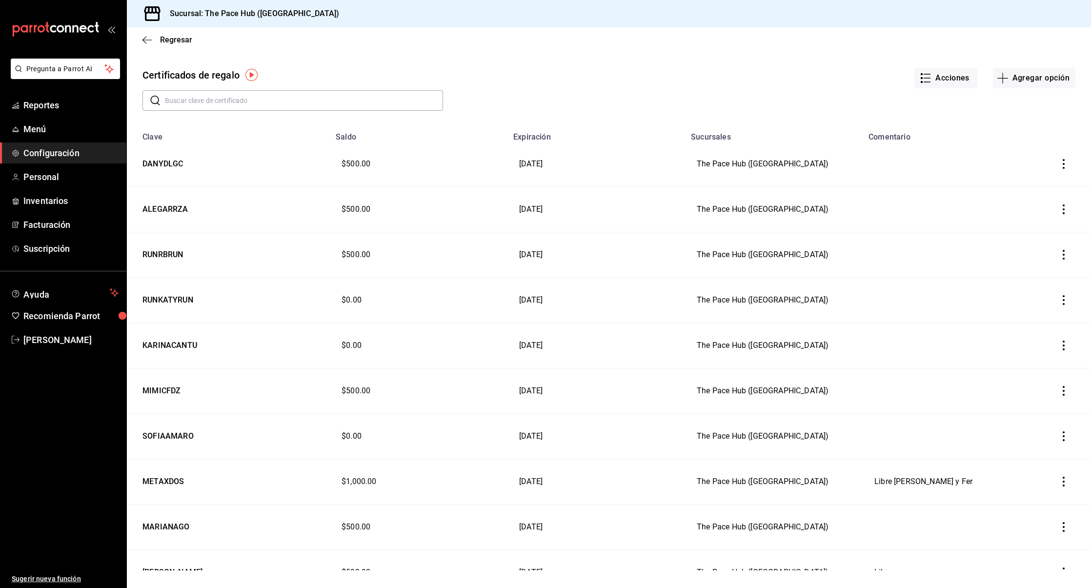
click at [1066, 299] on icon "button" at bounding box center [1064, 300] width 10 height 10
click at [1036, 274] on li "Editar" at bounding box center [1030, 275] width 87 height 23
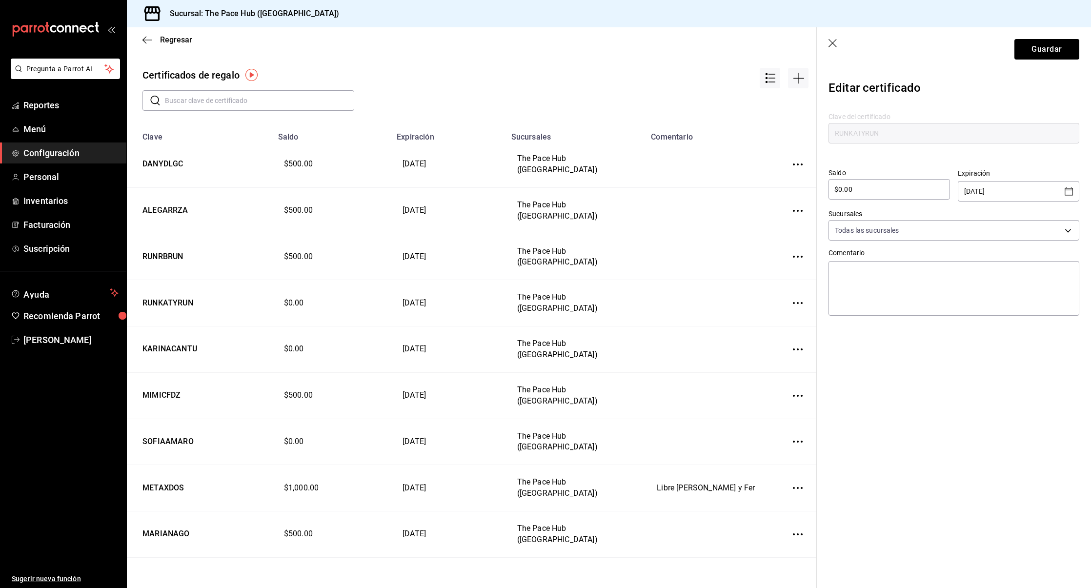
click at [857, 189] on input "$0.00" at bounding box center [888, 189] width 121 height 12
type input "$500"
click at [818, 155] on div "Editar certificado Clave del certificado RUNKATYRUN Saldo $500 ​ Expiración 30/…" at bounding box center [954, 214] width 274 height 287
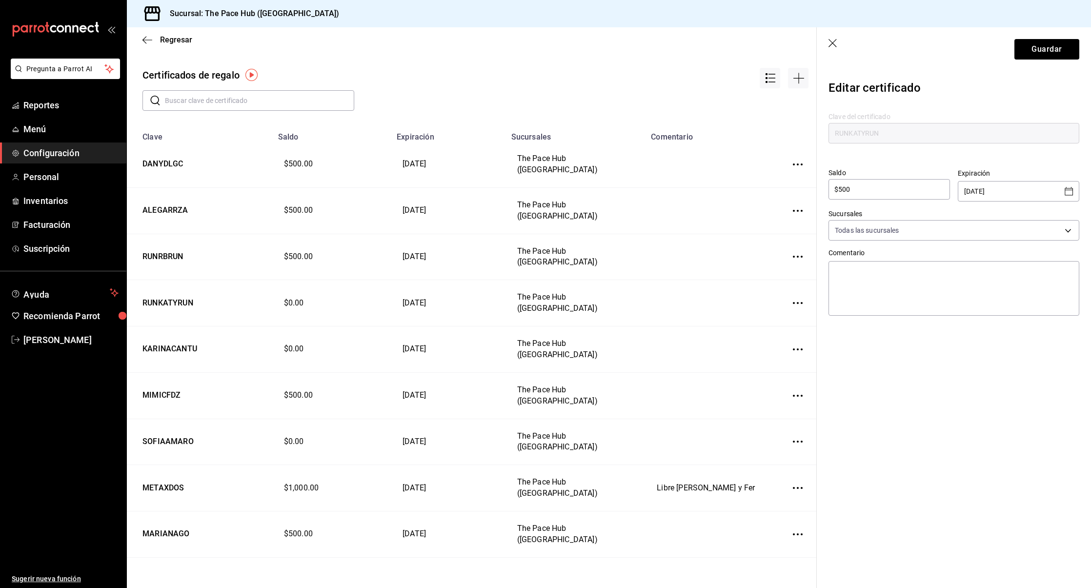
click at [1068, 195] on icon "Open calendar" at bounding box center [1069, 191] width 12 height 12
click at [1063, 214] on icon "Next month" at bounding box center [1064, 217] width 12 height 12
click at [1038, 327] on button "31" at bounding box center [1040, 331] width 18 height 18
type input "[DATE]"
click at [985, 368] on section "Guardar Editar certificado Clave del certificado RUNKATYRUN Saldo $500 ​ Expira…" at bounding box center [954, 307] width 274 height 560
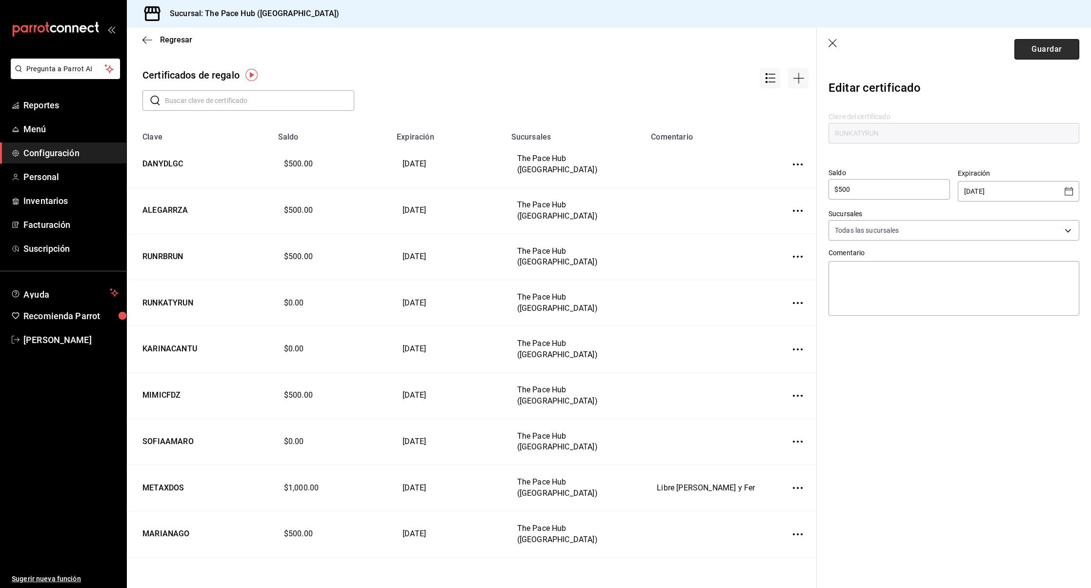
click at [1036, 52] on button "Guardar" at bounding box center [1046, 49] width 65 height 20
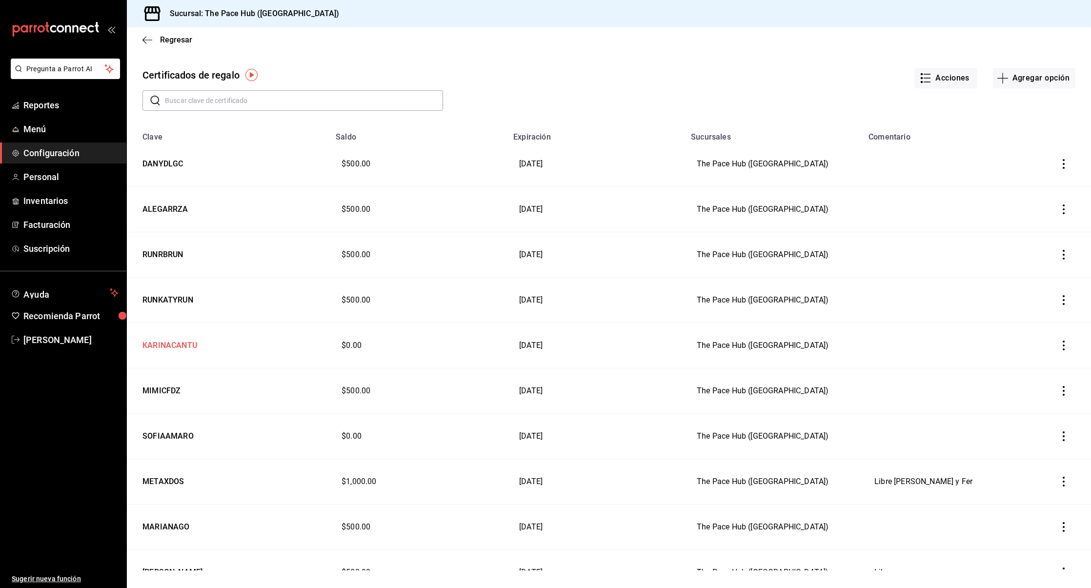
click at [159, 350] on td "KARINACANTU" at bounding box center [228, 345] width 203 height 45
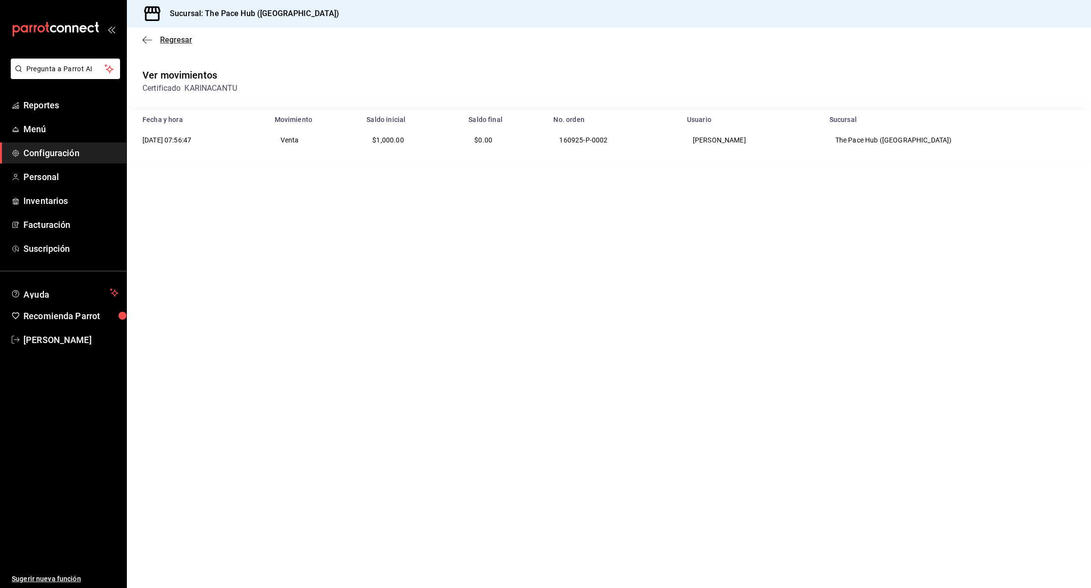
click at [146, 40] on icon "button" at bounding box center [147, 40] width 10 height 0
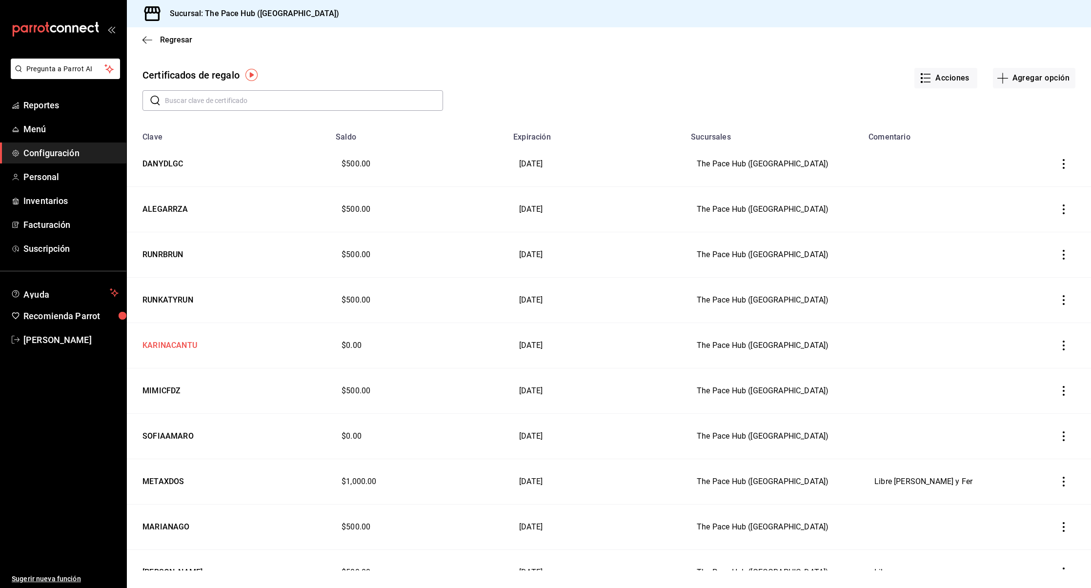
click at [214, 340] on td "KARINACANTU" at bounding box center [228, 345] width 203 height 45
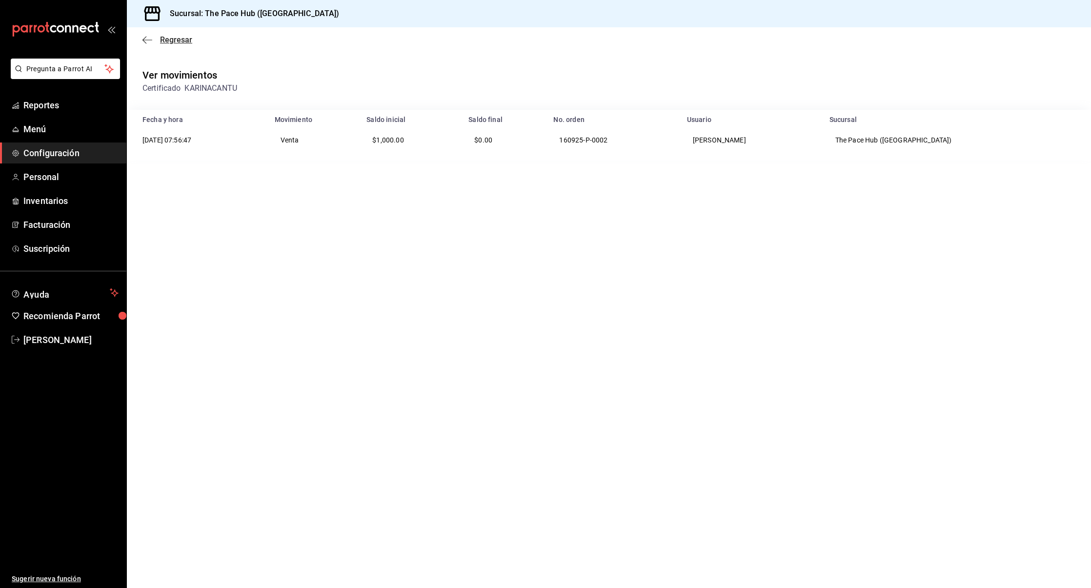
click at [151, 42] on icon "button" at bounding box center [147, 40] width 10 height 9
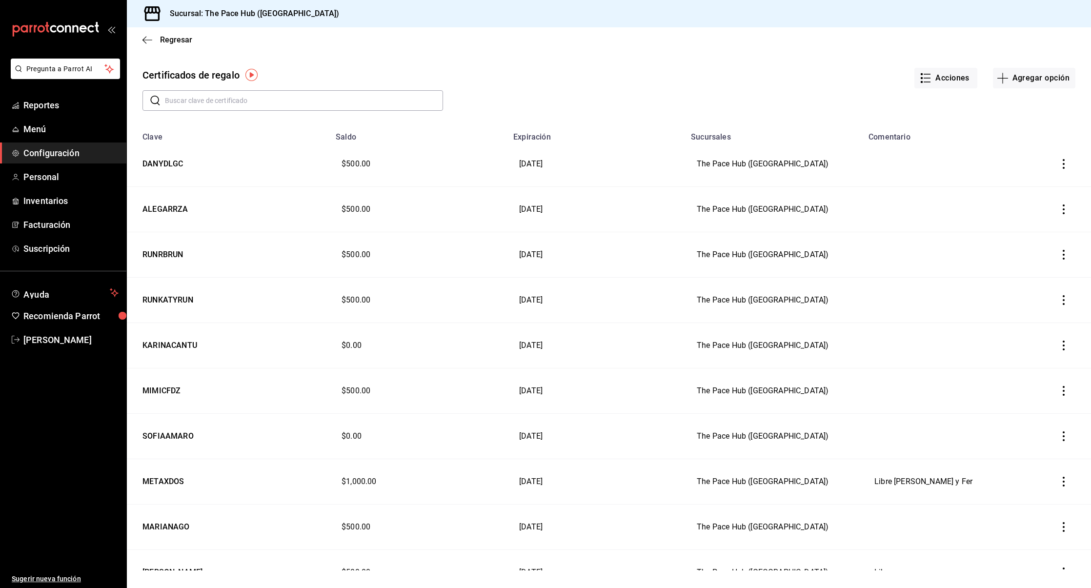
click at [1060, 347] on icon "button" at bounding box center [1064, 345] width 10 height 10
click at [1034, 326] on li "Editar" at bounding box center [1030, 320] width 87 height 23
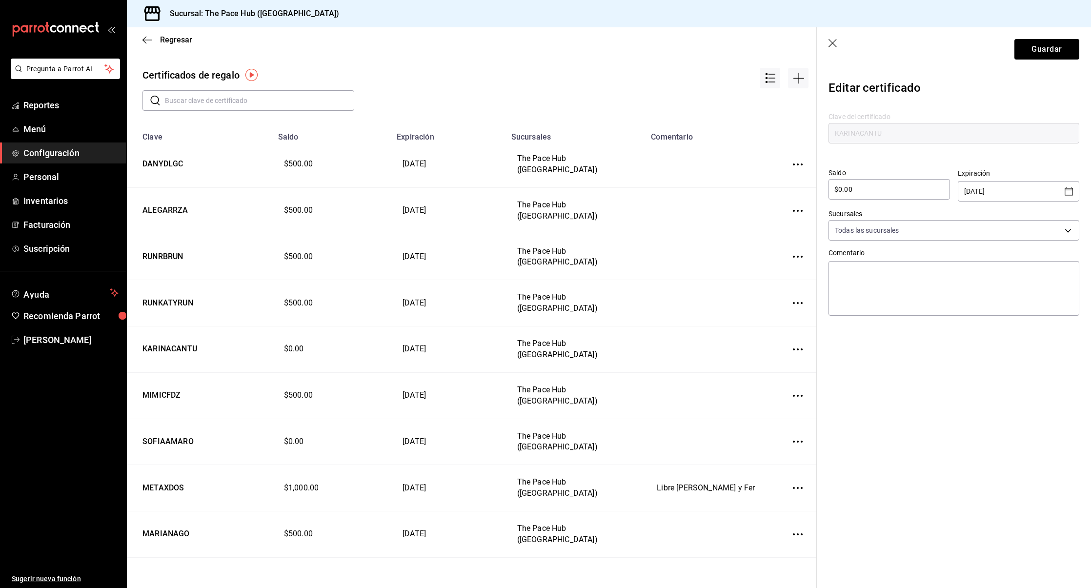
click at [840, 189] on input "$0.00" at bounding box center [888, 189] width 121 height 12
type input "$1,000.00"
click at [1012, 190] on input "[DATE]" at bounding box center [1011, 191] width 95 height 20
click at [1070, 191] on icon "Open calendar" at bounding box center [1069, 191] width 12 height 12
click at [1063, 220] on icon "Next month" at bounding box center [1064, 217] width 12 height 12
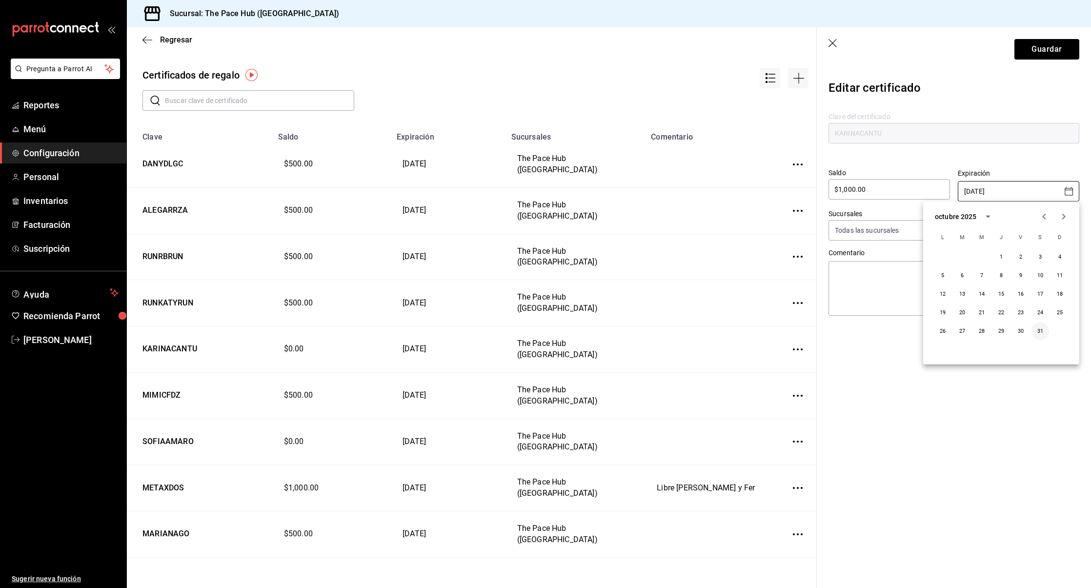
click at [1034, 329] on button "31" at bounding box center [1040, 331] width 18 height 18
type input "[DATE]"
click at [969, 369] on section "Guardar Editar certificado Clave del certificado KARINACANTU Saldo $1,000.00 ​ …" at bounding box center [954, 307] width 274 height 560
click at [1038, 46] on button "Guardar" at bounding box center [1046, 49] width 65 height 20
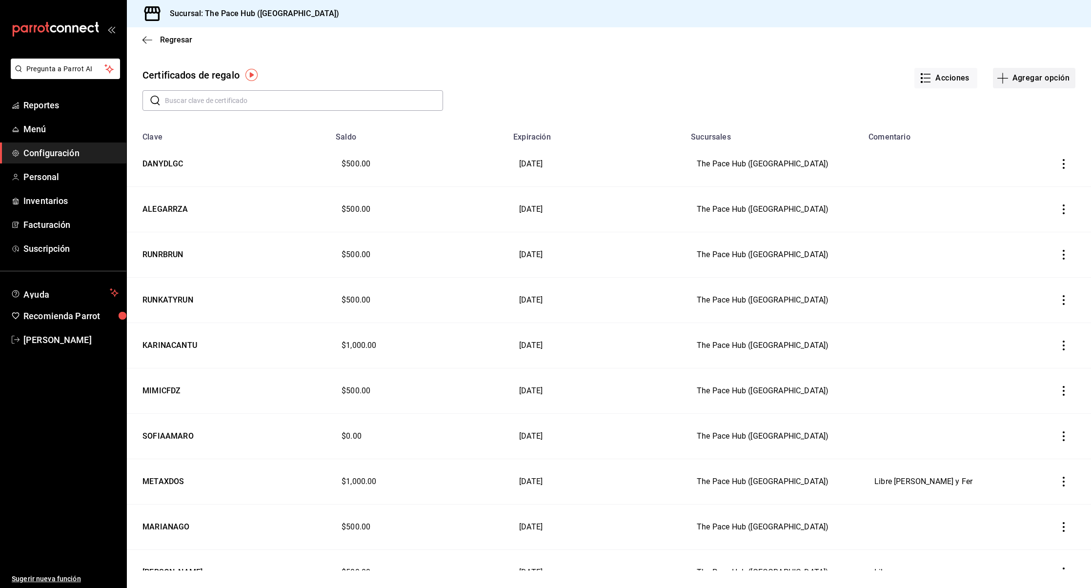
click at [1019, 87] on button "Agregar opción" at bounding box center [1034, 78] width 82 height 20
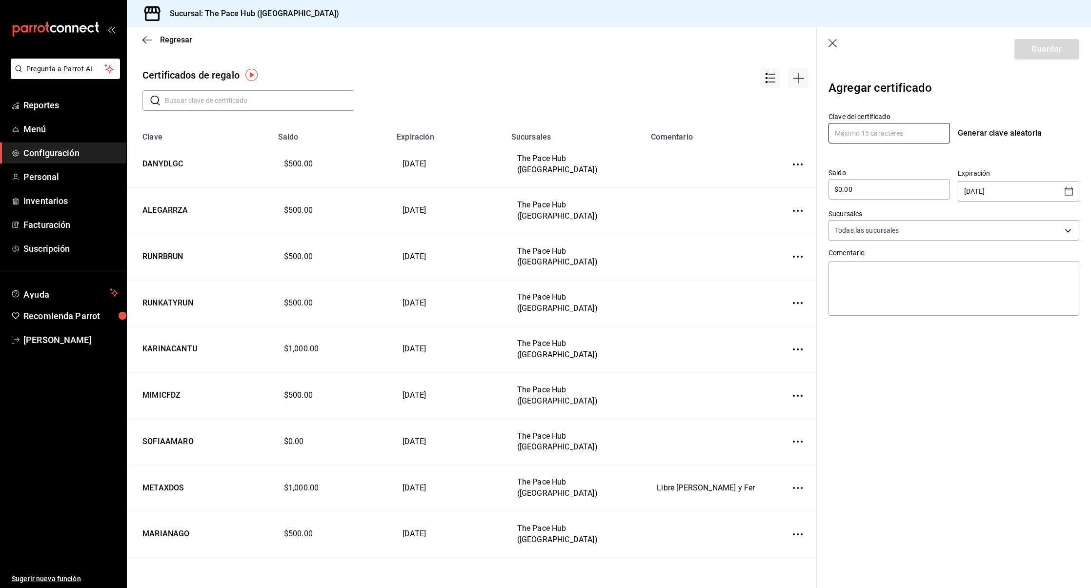
click at [877, 133] on input "text" at bounding box center [888, 133] width 121 height 20
type input "MONMARTINEZF"
click at [843, 212] on label "Sucursales" at bounding box center [953, 213] width 251 height 7
click at [839, 188] on input "$0.00" at bounding box center [888, 189] width 121 height 12
type input "$500.00"
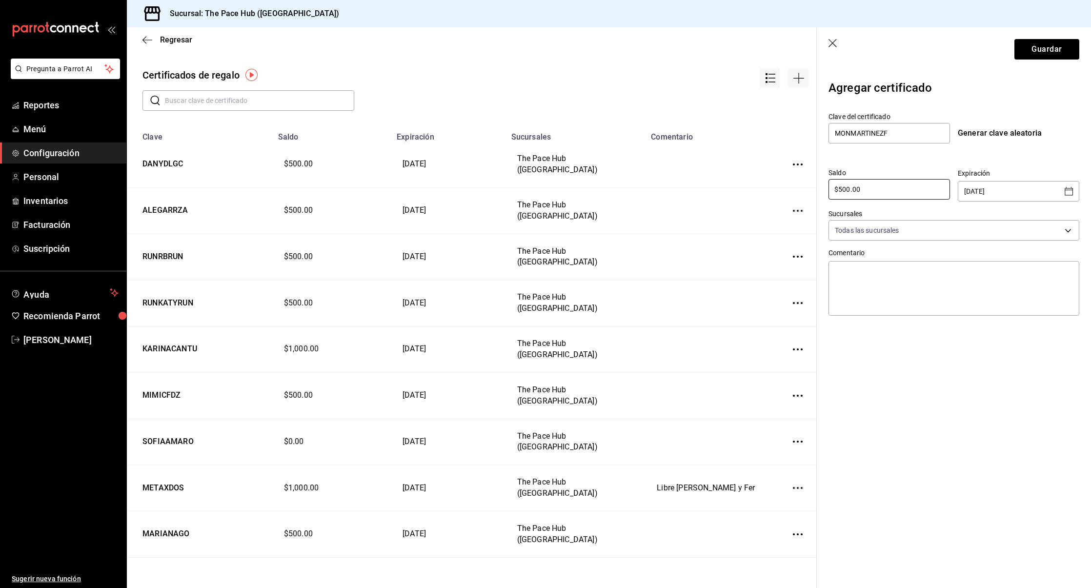
click at [1010, 188] on input "[DATE]" at bounding box center [1011, 191] width 95 height 20
click at [1065, 193] on icon "Open calendar" at bounding box center [1069, 191] width 12 height 12
click at [1059, 217] on icon "Next month" at bounding box center [1064, 217] width 12 height 12
click at [1042, 329] on button "31" at bounding box center [1040, 331] width 18 height 18
type input "[DATE]"
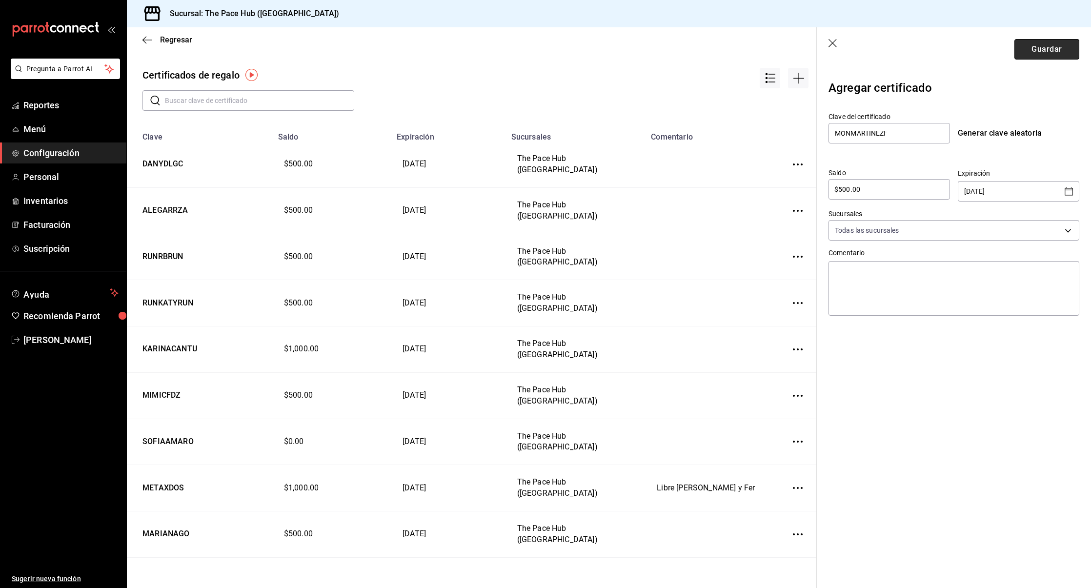
click at [1042, 49] on button "Guardar" at bounding box center [1046, 49] width 65 height 20
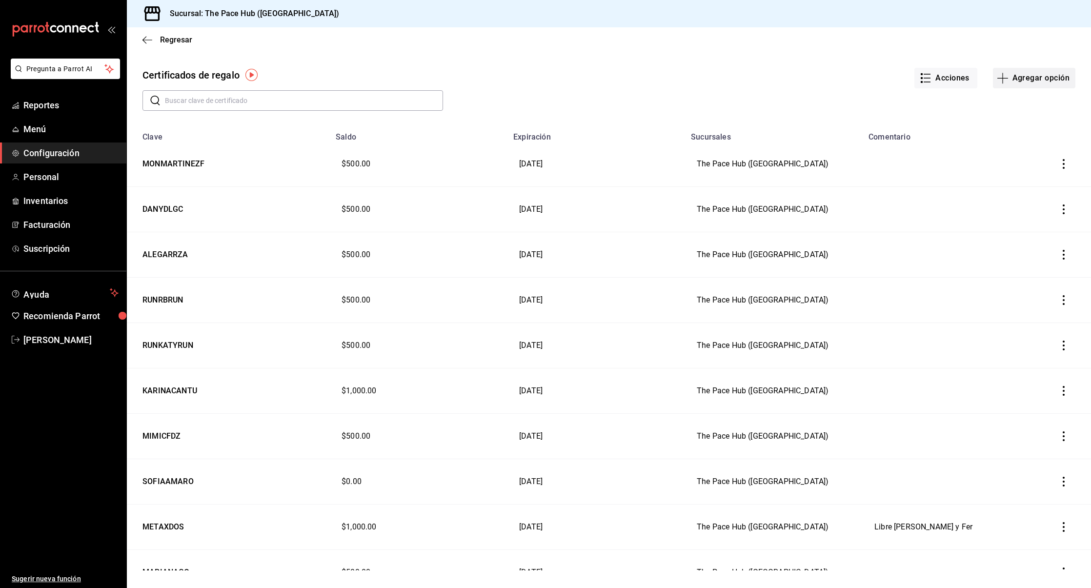
click at [997, 69] on button "Agregar opción" at bounding box center [1034, 78] width 82 height 20
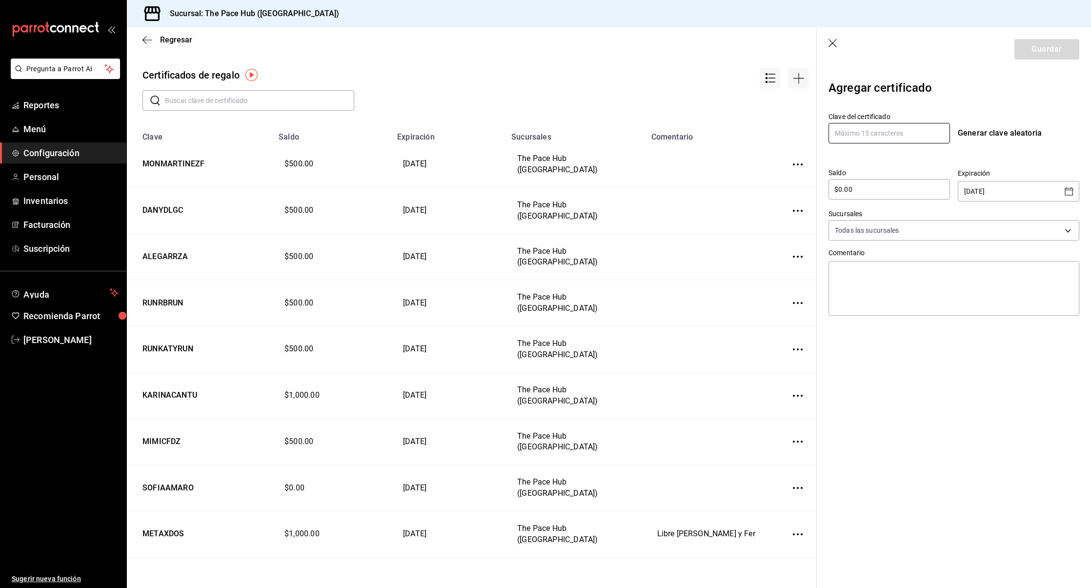
click at [852, 133] on input "text" at bounding box center [888, 133] width 121 height 20
type input "DENN"
click at [1022, 194] on input "[DATE]" at bounding box center [1011, 191] width 95 height 20
click at [1068, 197] on icon "Open calendar" at bounding box center [1069, 191] width 12 height 12
click at [1068, 217] on icon "Next month" at bounding box center [1064, 217] width 12 height 12
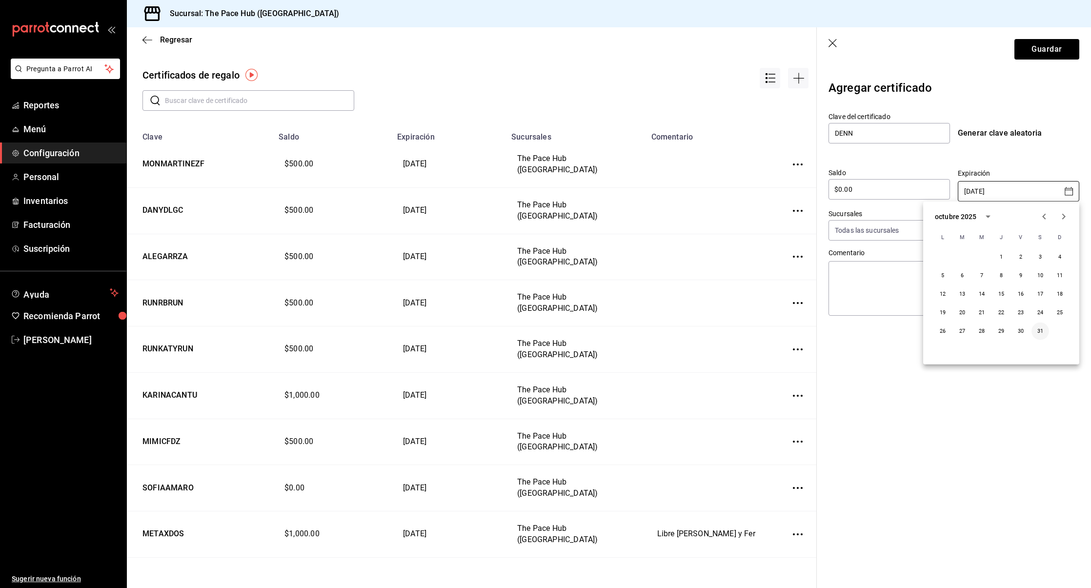
click at [1040, 330] on button "31" at bounding box center [1040, 331] width 18 height 18
type input "[DATE]"
click at [840, 185] on input "$0.00" at bounding box center [888, 189] width 121 height 12
type input "$500.00"
click at [924, 403] on section "Guardar Agregar certificado Clave del certificado DENN Generar clave aleatoria …" at bounding box center [954, 307] width 274 height 560
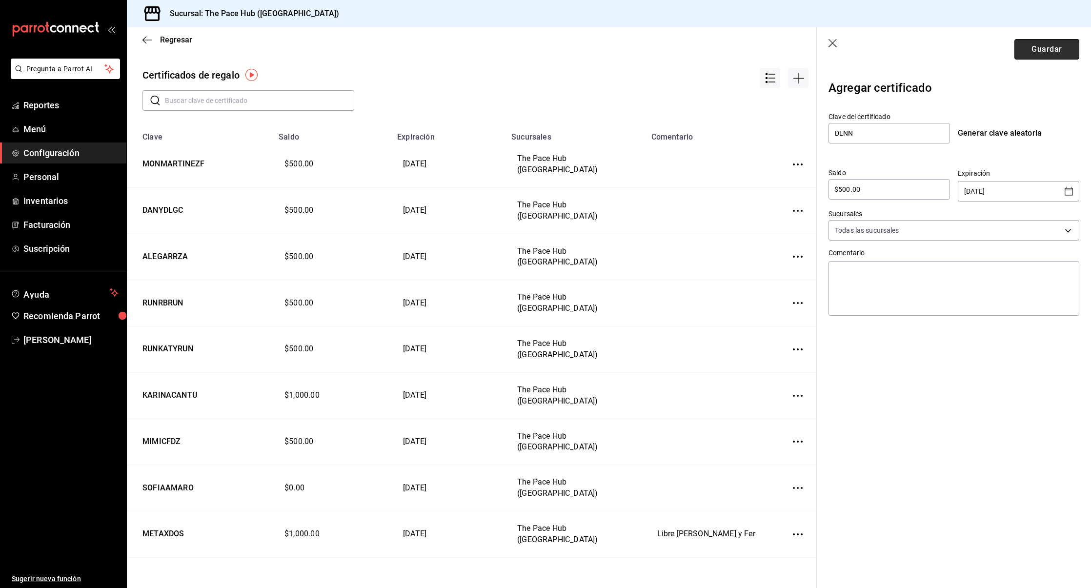
click at [1045, 43] on button "Guardar" at bounding box center [1046, 49] width 65 height 20
